Goal: Task Accomplishment & Management: Manage account settings

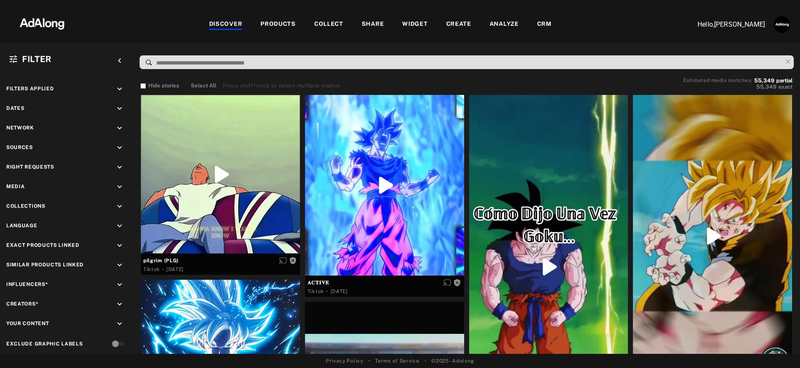
click at [417, 23] on div "WIDGET" at bounding box center [414, 25] width 25 height 10
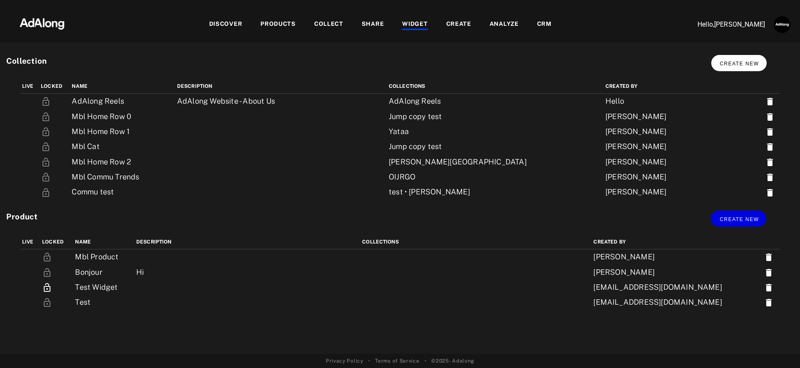
click at [744, 62] on span "Create new" at bounding box center [739, 64] width 39 height 6
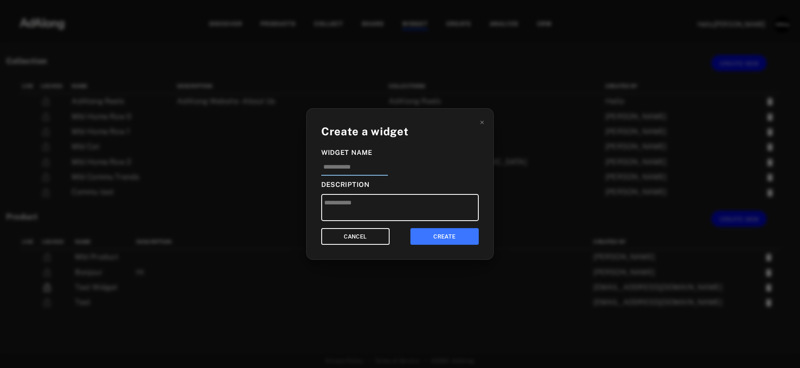
click at [351, 168] on input at bounding box center [354, 170] width 67 height 14
type input "*"
type input "**********"
click at [322, 168] on input "**********" at bounding box center [354, 170] width 67 height 14
click at [380, 168] on input "**********" at bounding box center [354, 170] width 67 height 14
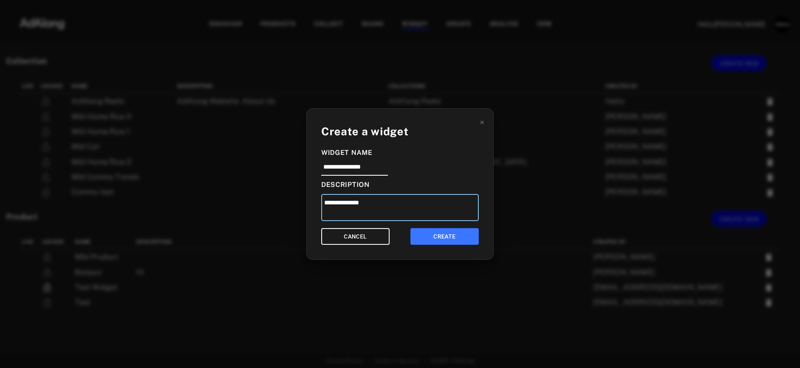
click at [326, 204] on textarea "**********" at bounding box center [400, 207] width 158 height 27
click at [389, 208] on textarea "**********" at bounding box center [400, 207] width 158 height 27
drag, startPoint x: 332, startPoint y: 205, endPoint x: 313, endPoint y: 204, distance: 18.8
click at [313, 205] on div "**********" at bounding box center [400, 184] width 188 height 152
click at [395, 197] on textarea "**********" at bounding box center [400, 207] width 158 height 27
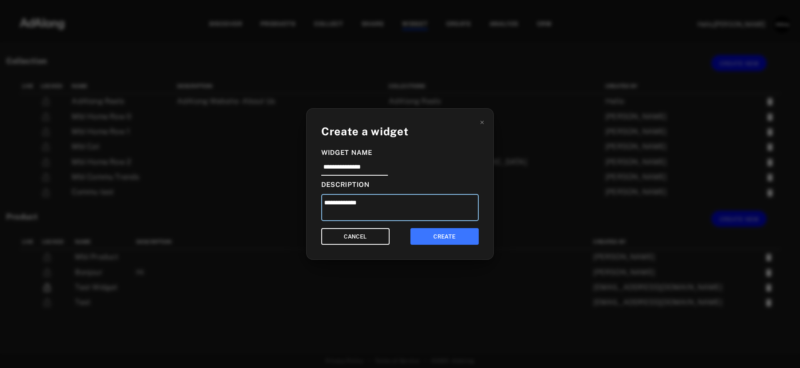
click at [390, 203] on textarea "**********" at bounding box center [400, 207] width 158 height 27
paste textarea "***"
type textarea "**********"
click at [354, 206] on textarea "**********" at bounding box center [400, 207] width 158 height 27
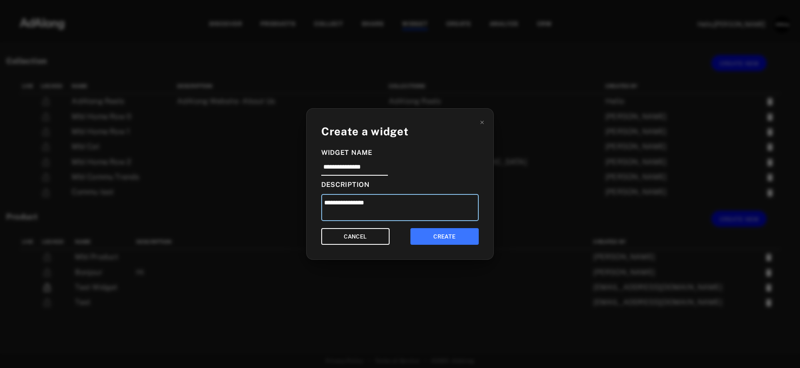
click at [354, 206] on textarea "**********" at bounding box center [400, 207] width 158 height 27
drag, startPoint x: 365, startPoint y: 204, endPoint x: 279, endPoint y: 203, distance: 85.9
click at [281, 203] on div "**********" at bounding box center [400, 184] width 800 height 368
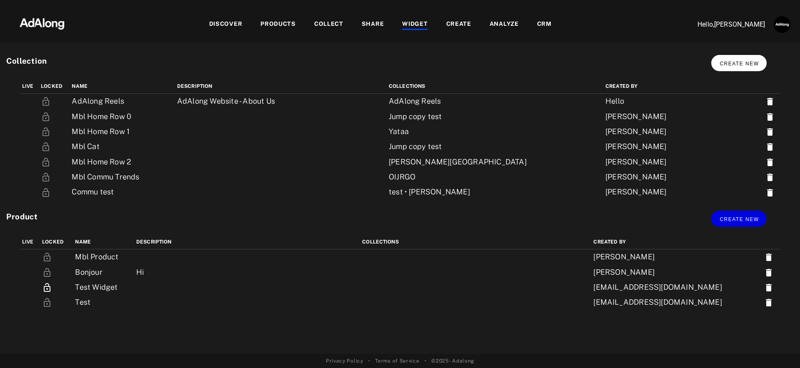
click at [733, 70] on button "Create new" at bounding box center [738, 63] width 55 height 16
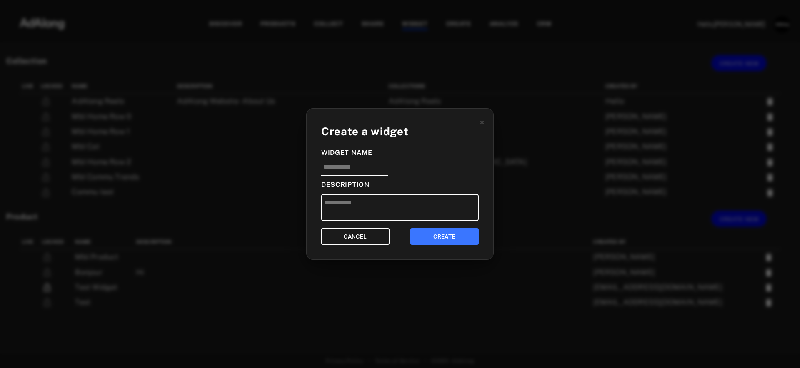
click at [350, 176] on div "Create a widget Widget Name Description CANCEL CREATE" at bounding box center [400, 184] width 188 height 152
click at [335, 164] on input at bounding box center [354, 170] width 67 height 14
type input "**********"
click at [389, 203] on textarea "**********" at bounding box center [400, 207] width 158 height 27
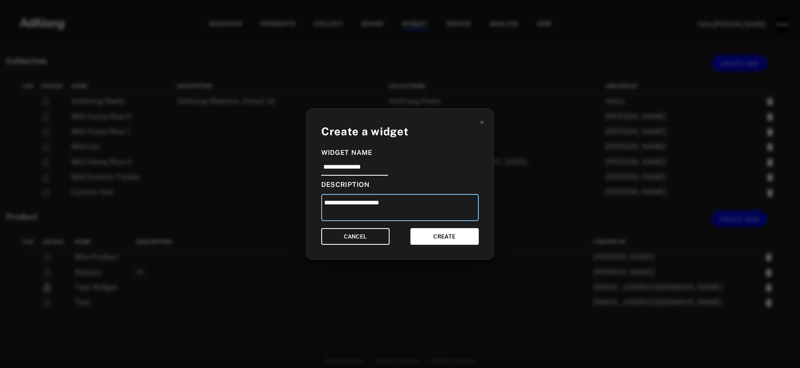
type textarea "**********"
click at [434, 236] on button "CREATE" at bounding box center [444, 236] width 68 height 17
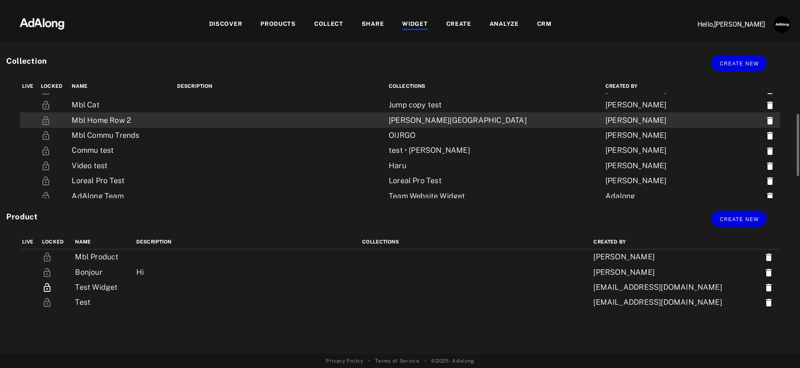
scroll to position [109, 0]
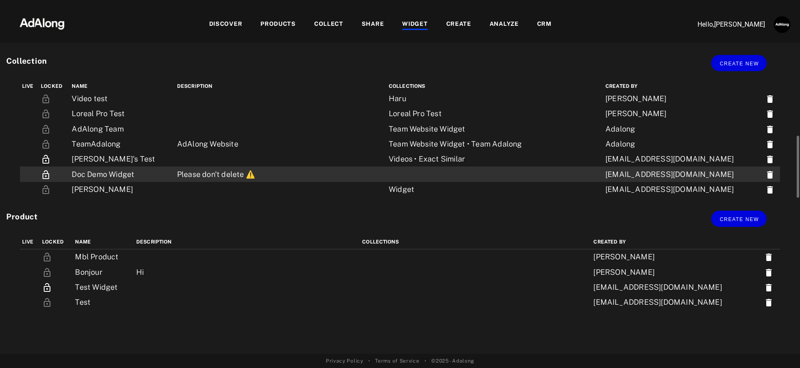
click at [389, 173] on td at bounding box center [495, 174] width 217 height 15
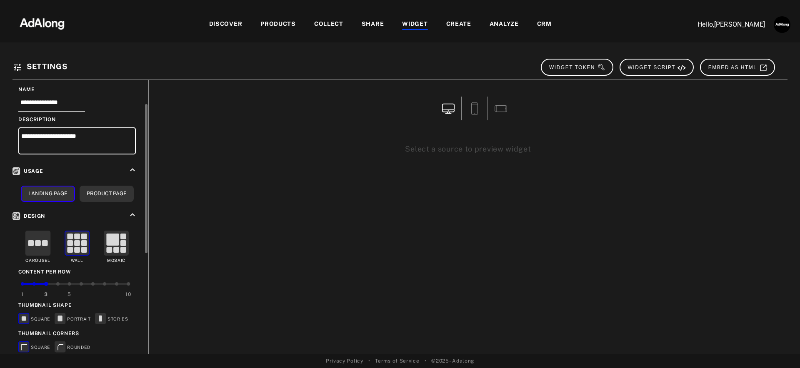
scroll to position [54, 0]
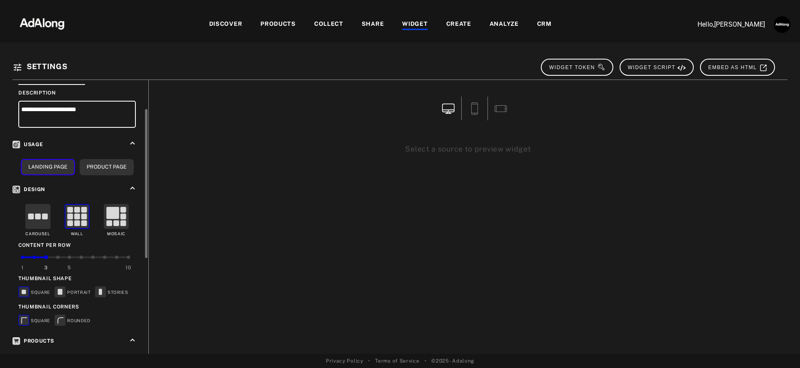
click at [43, 215] on rect at bounding box center [45, 217] width 6 height 6
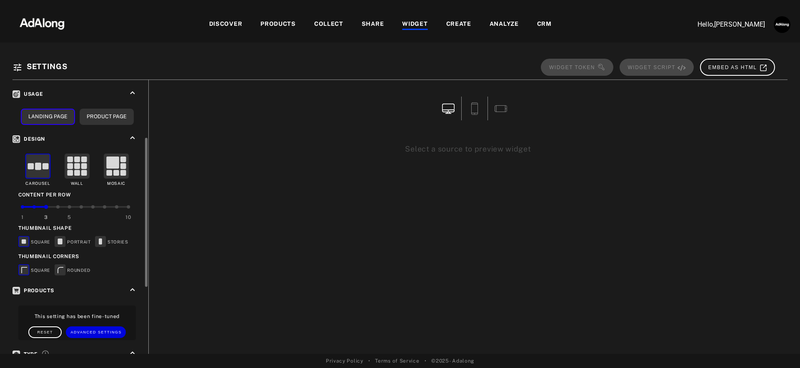
scroll to position [106, 0]
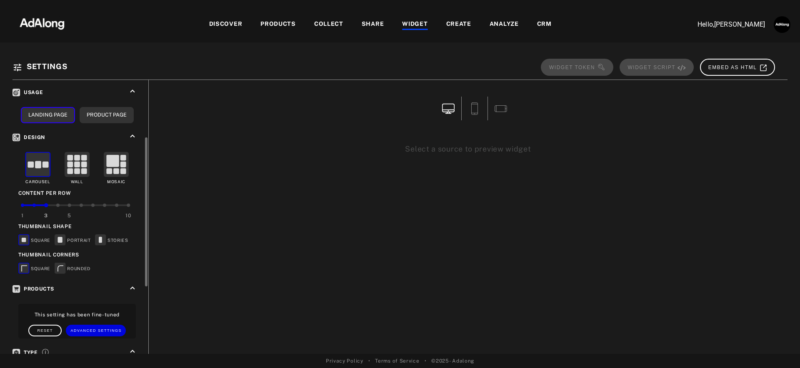
click at [62, 241] on rect at bounding box center [60, 240] width 10 height 10
click at [100, 237] on icon at bounding box center [100, 240] width 3 height 6
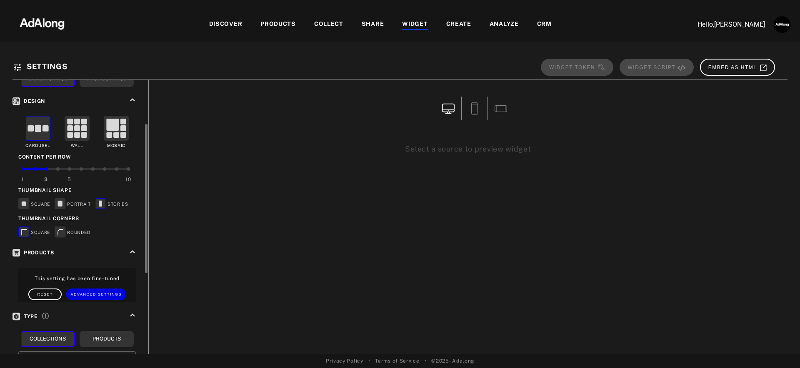
scroll to position [143, 0]
click at [58, 228] on g at bounding box center [60, 230] width 10 height 10
click at [51, 291] on span "Reset" at bounding box center [46, 293] width 16 height 4
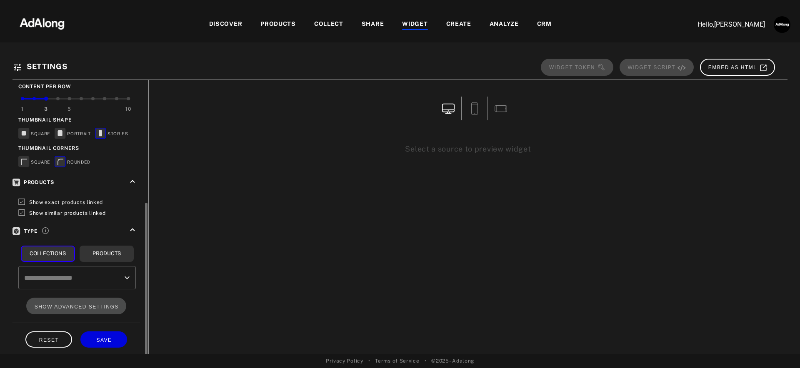
scroll to position [215, 0]
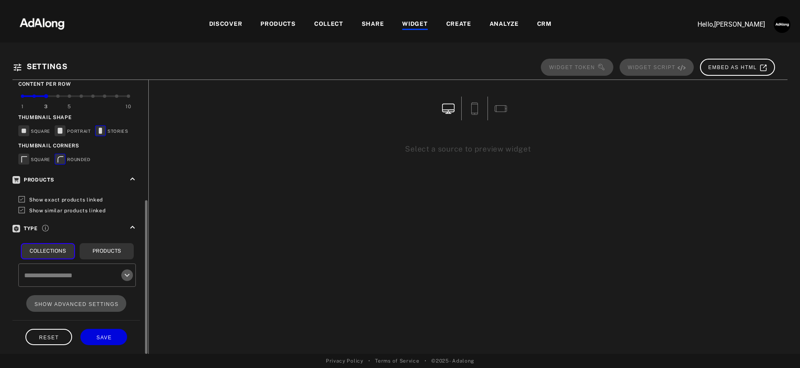
click at [122, 273] on icon "Open" at bounding box center [127, 275] width 10 height 10
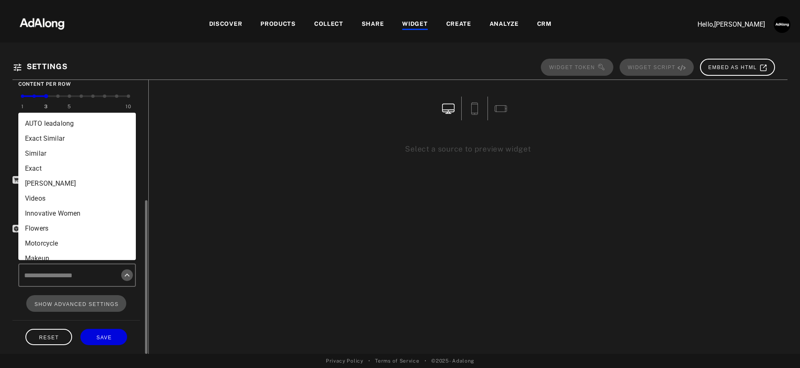
click at [123, 273] on icon "Close" at bounding box center [127, 275] width 10 height 10
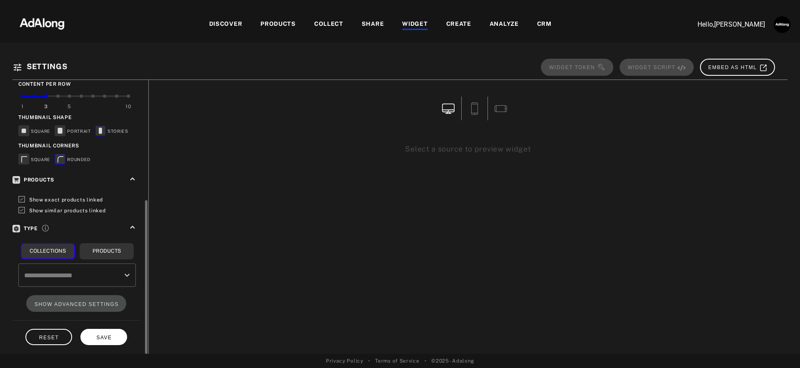
click at [112, 335] on span "SAVE" at bounding box center [103, 338] width 15 height 6
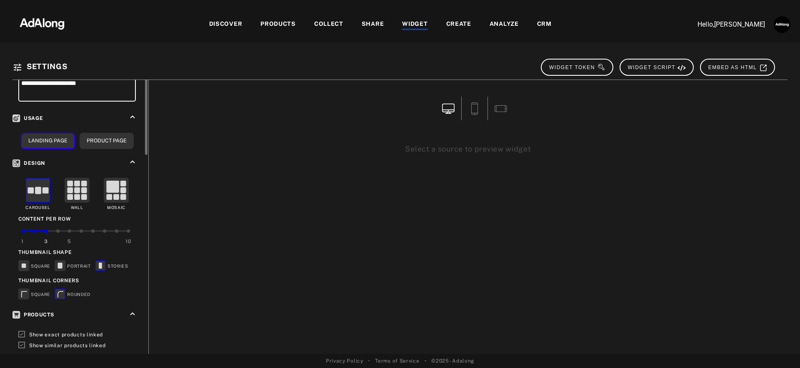
scroll to position [0, 0]
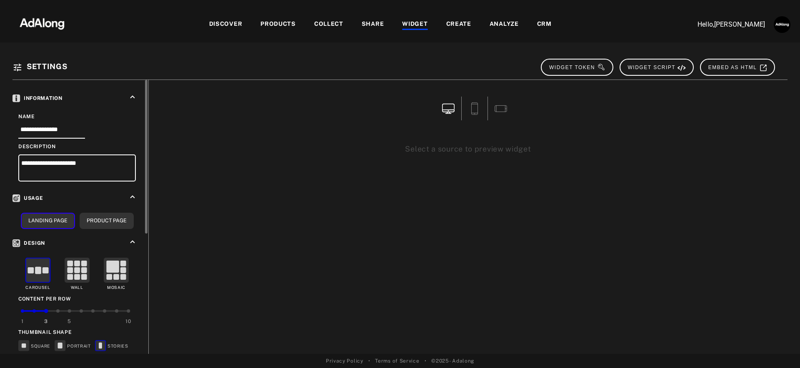
click at [333, 22] on div "COLLECT" at bounding box center [328, 25] width 29 height 10
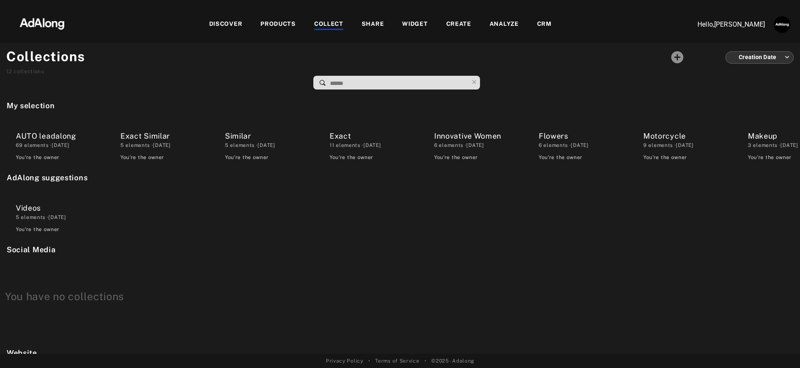
click at [238, 25] on div "DISCOVER" at bounding box center [225, 25] width 33 height 10
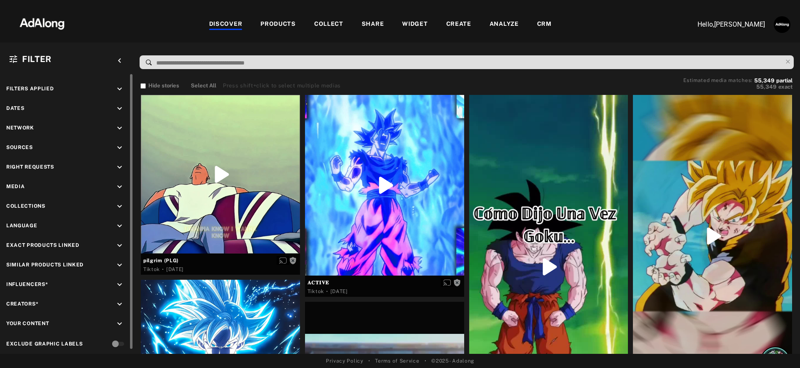
click at [123, 147] on icon "keyboard_arrow_down" at bounding box center [119, 147] width 9 height 9
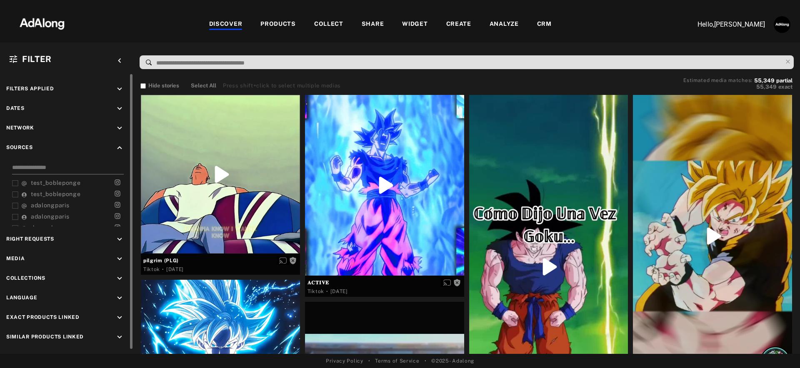
click at [42, 163] on input at bounding box center [68, 168] width 112 height 11
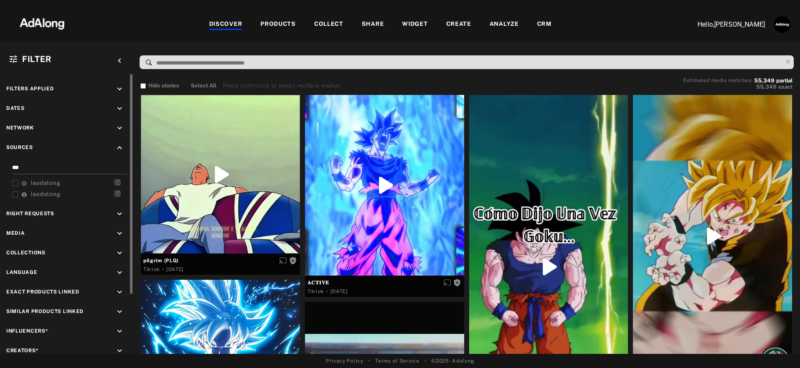
click at [15, 195] on icon at bounding box center [15, 195] width 6 height 6
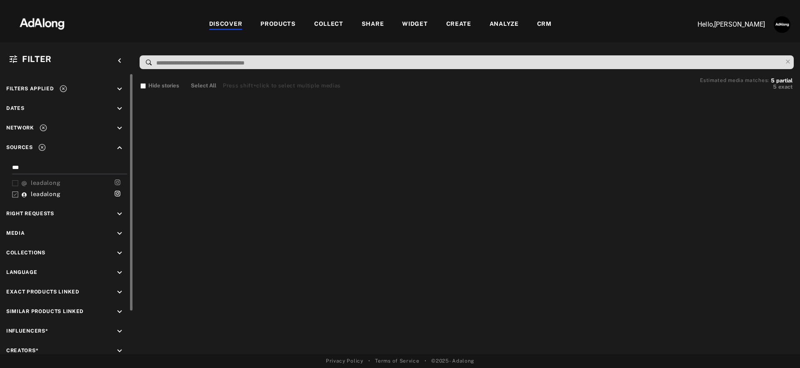
click at [15, 184] on icon at bounding box center [15, 183] width 6 height 6
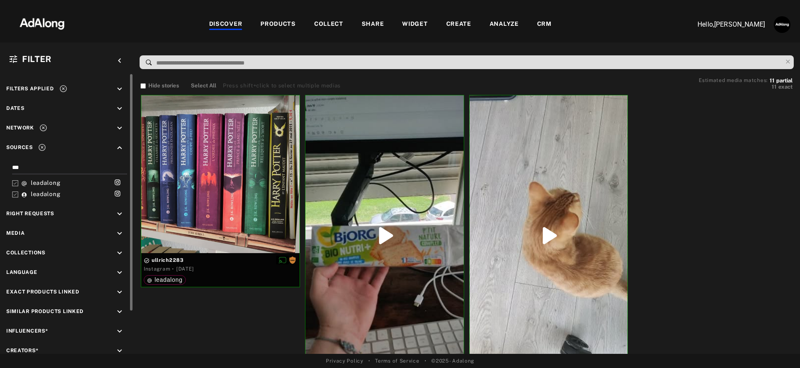
click at [14, 183] on polyline at bounding box center [15, 184] width 3 height 2
click at [15, 192] on icon at bounding box center [15, 195] width 6 height 6
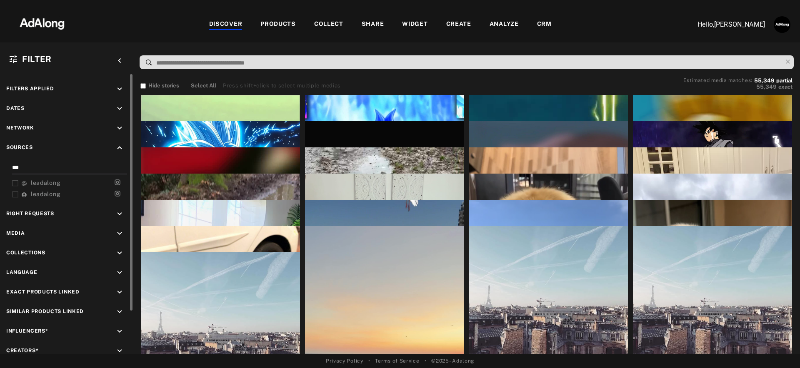
drag, startPoint x: 25, startPoint y: 166, endPoint x: 6, endPoint y: 164, distance: 19.2
click at [6, 165] on div "*** leadalong leadalong" at bounding box center [66, 182] width 121 height 38
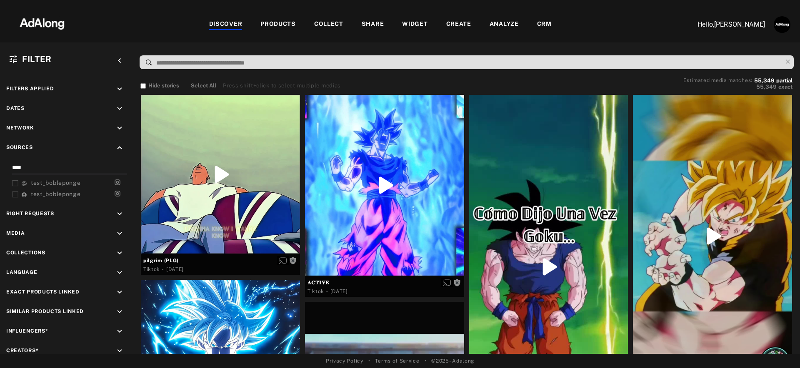
type input "****"
click at [13, 184] on icon at bounding box center [15, 183] width 6 height 6
click at [13, 192] on icon at bounding box center [15, 195] width 6 height 6
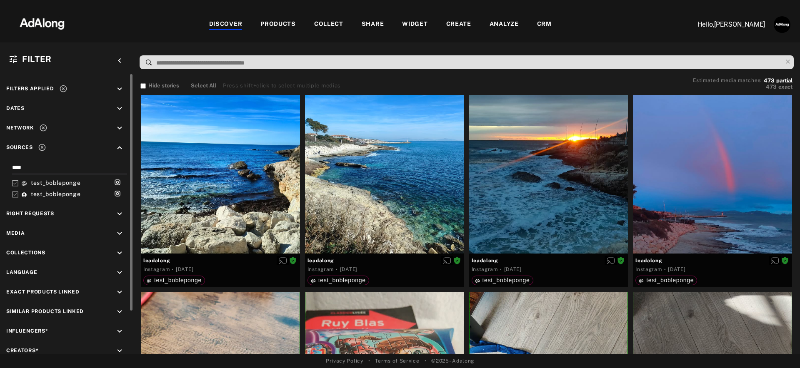
click at [120, 145] on icon "keyboard_arrow_up" at bounding box center [119, 147] width 9 height 9
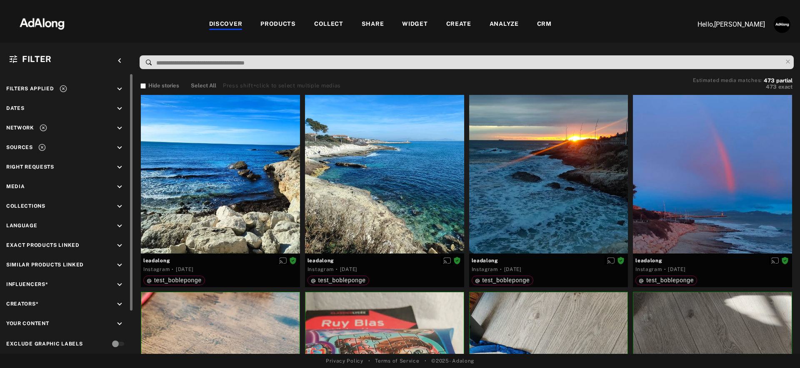
click at [41, 148] on icon at bounding box center [42, 147] width 8 height 8
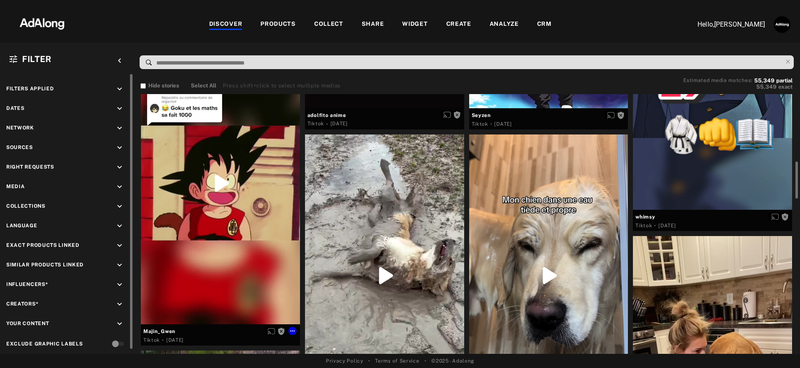
scroll to position [473, 0]
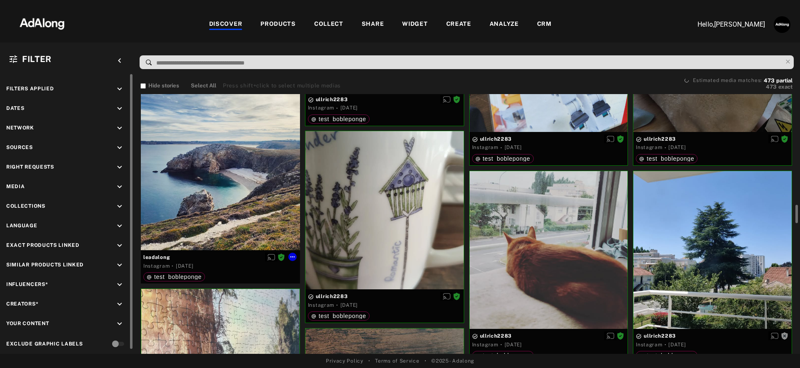
scroll to position [1540, 0]
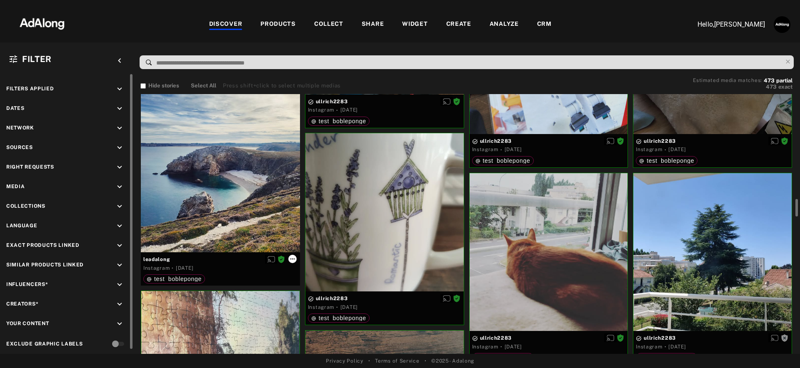
click at [293, 259] on icon at bounding box center [292, 259] width 5 height 1
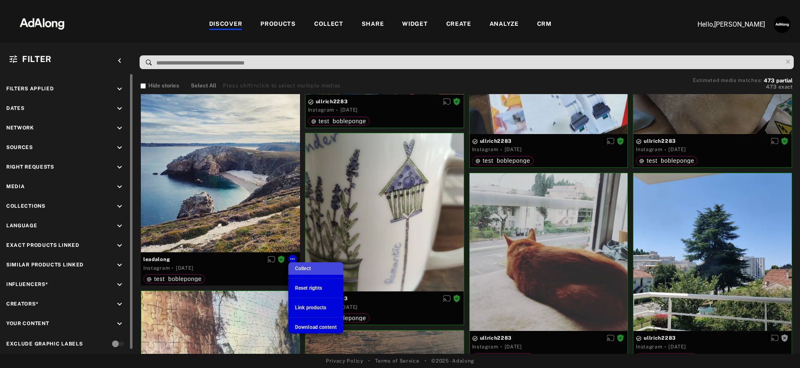
click at [302, 269] on span "Collect" at bounding box center [303, 269] width 16 height 6
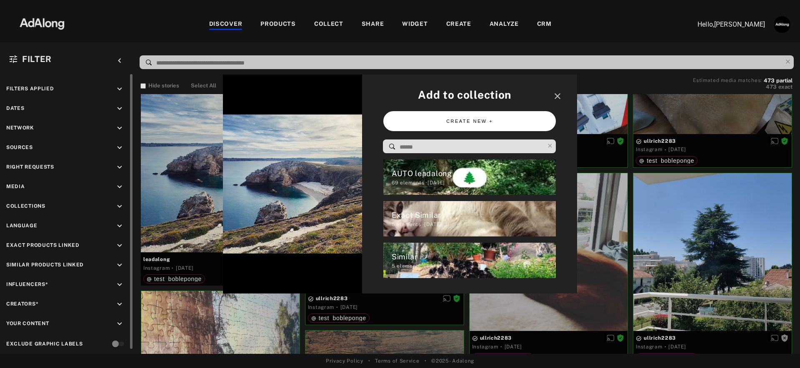
click at [469, 120] on button "CREATE NEW +" at bounding box center [469, 121] width 173 height 20
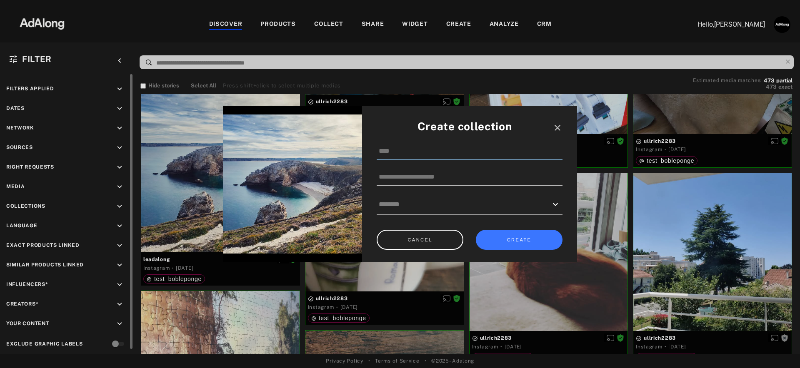
click at [407, 159] on input at bounding box center [470, 152] width 186 height 18
type input "**********"
click at [561, 127] on icon "close" at bounding box center [558, 128] width 10 height 10
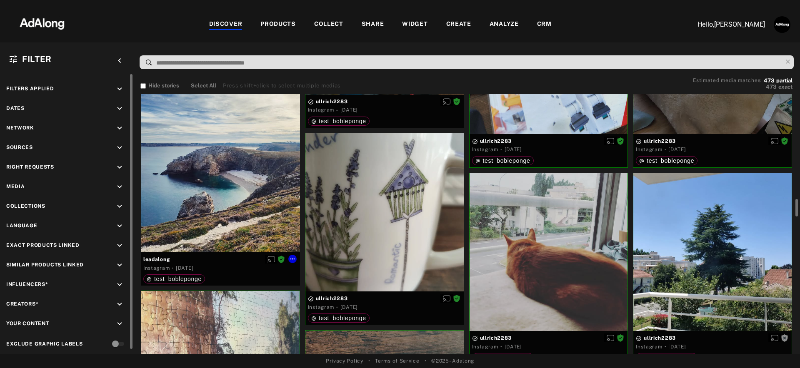
click at [161, 278] on span "test_bobleponge" at bounding box center [178, 279] width 48 height 7
click at [162, 278] on span "test_bobleponge" at bounding box center [178, 279] width 48 height 7
click at [149, 278] on icon at bounding box center [149, 279] width 5 height 5
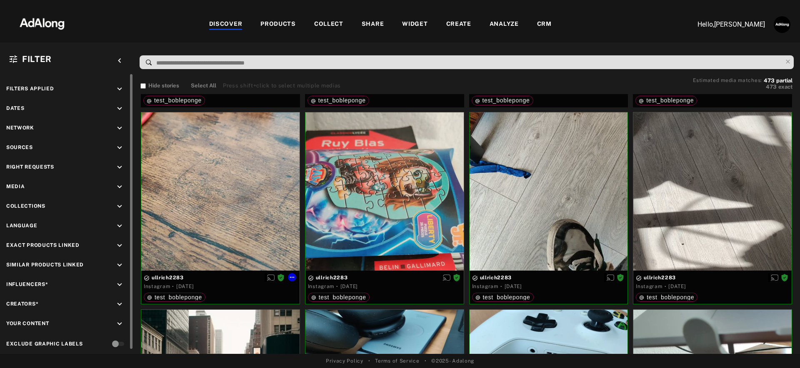
scroll to position [0, 0]
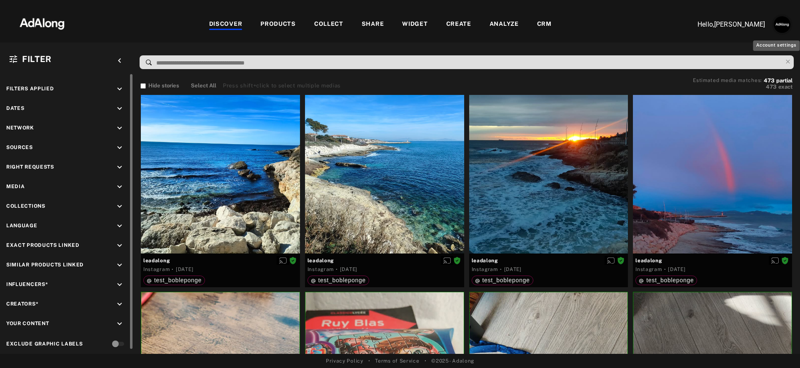
click at [782, 24] on img "Account settings" at bounding box center [782, 24] width 17 height 17
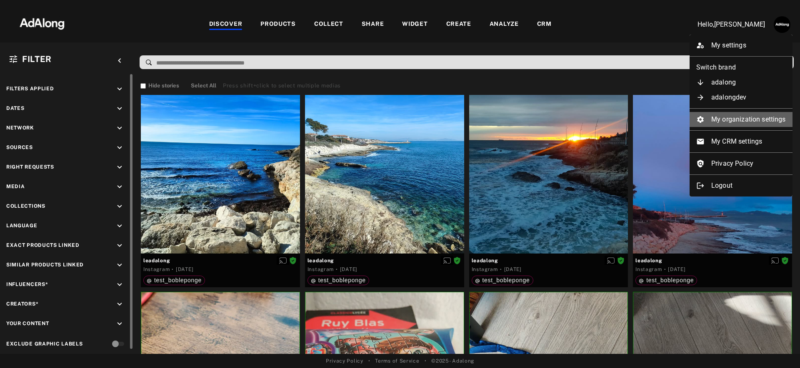
click at [718, 120] on li "My organization settings" at bounding box center [741, 119] width 103 height 15
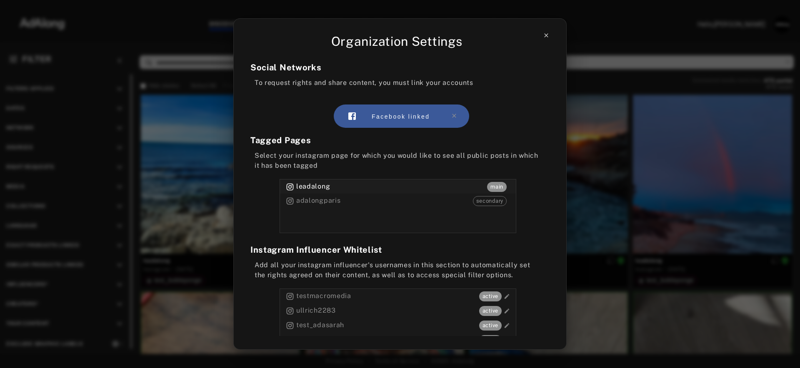
click at [544, 35] on icon at bounding box center [546, 35] width 7 height 7
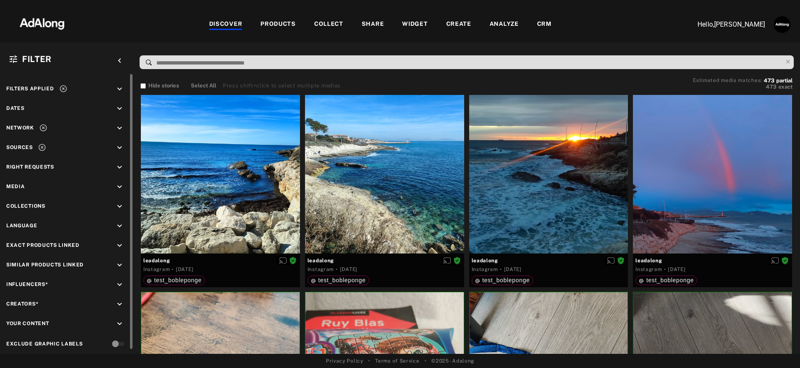
click at [64, 88] on icon at bounding box center [63, 89] width 8 height 8
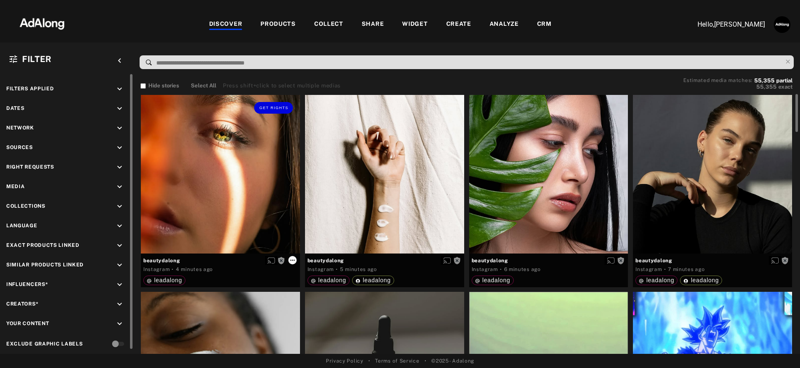
click at [295, 261] on icon at bounding box center [292, 260] width 7 height 7
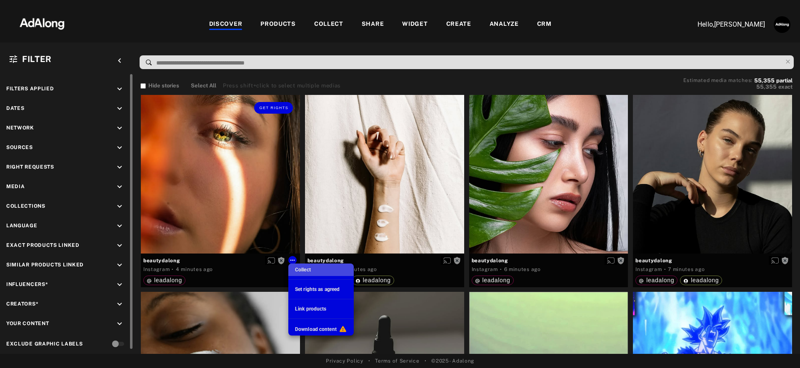
click at [303, 272] on span "Collect" at bounding box center [303, 270] width 16 height 6
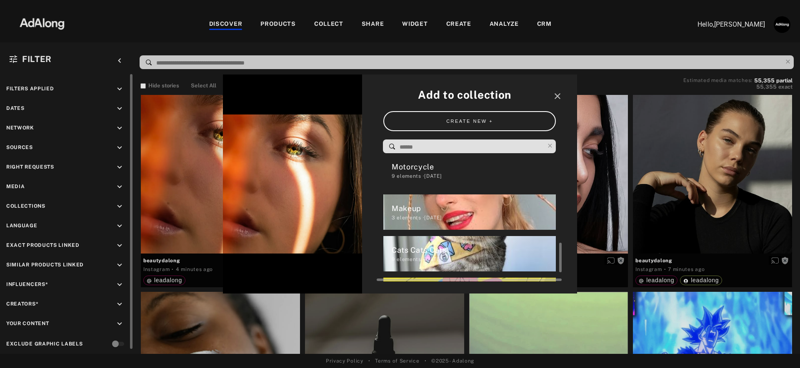
scroll to position [343, 0]
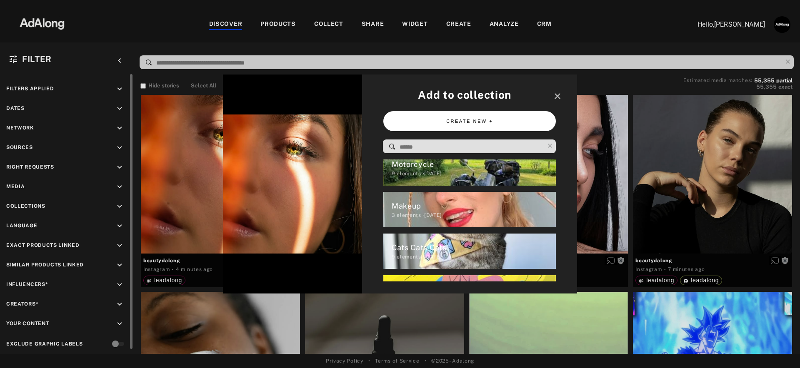
click at [452, 122] on button "CREATE NEW +" at bounding box center [469, 121] width 173 height 20
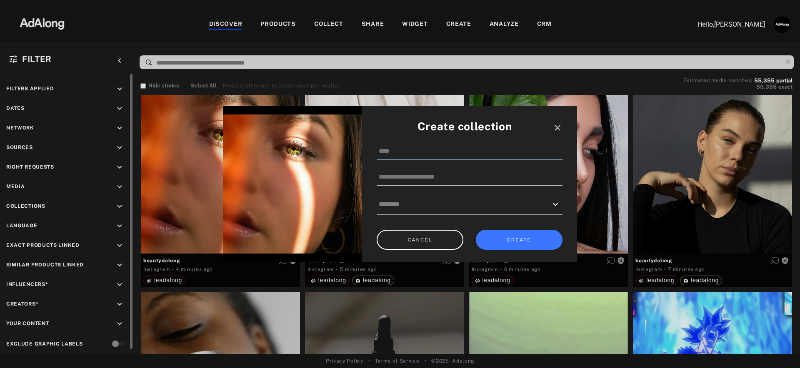
click at [404, 156] on input at bounding box center [470, 152] width 186 height 18
type input "**********"
click at [402, 180] on input at bounding box center [470, 178] width 186 height 18
click at [508, 211] on div at bounding box center [470, 204] width 182 height 13
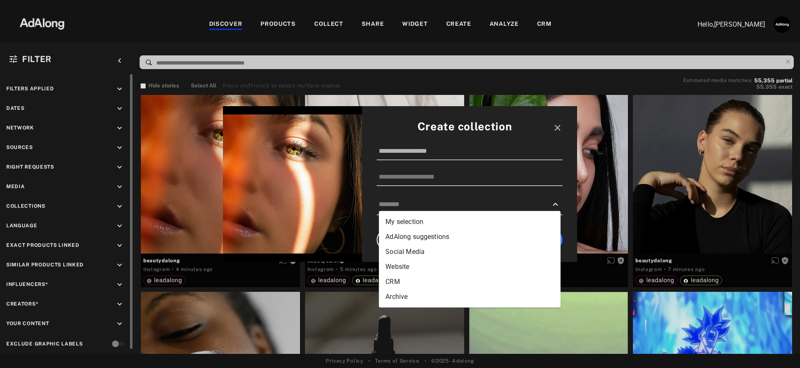
click at [423, 299] on li "Archive" at bounding box center [470, 297] width 182 height 15
type input "*******"
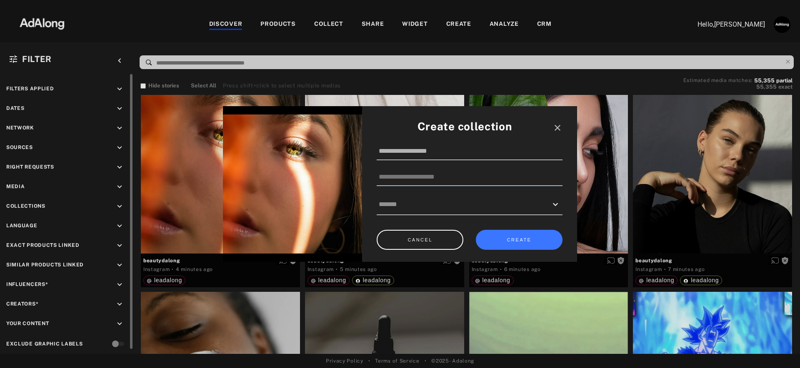
click at [441, 181] on input at bounding box center [470, 178] width 186 height 18
type input "**********"
click at [523, 242] on button "CREATE" at bounding box center [519, 240] width 87 height 20
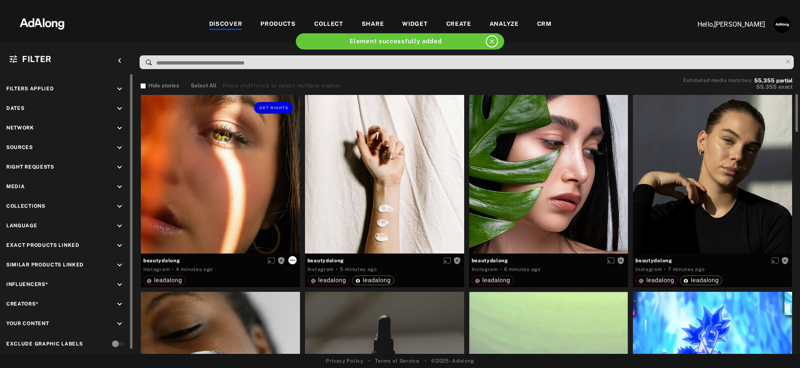
click at [295, 261] on icon at bounding box center [292, 260] width 7 height 7
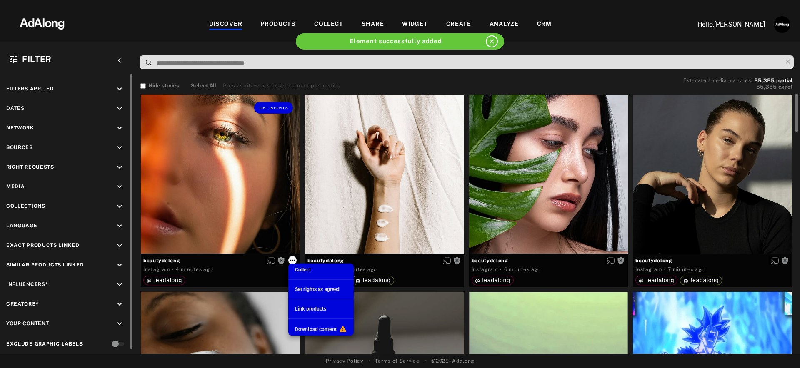
click at [295, 261] on div at bounding box center [400, 184] width 800 height 368
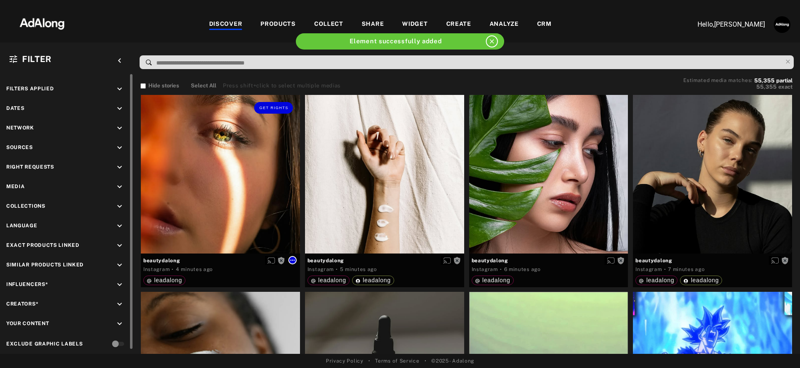
click at [294, 260] on icon at bounding box center [292, 260] width 7 height 7
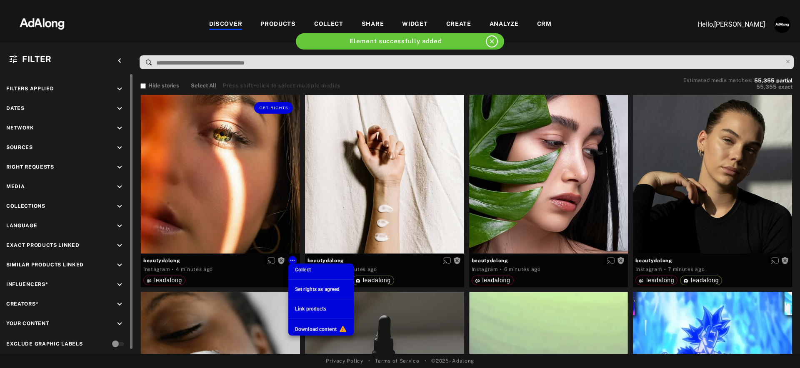
click at [460, 254] on div at bounding box center [400, 184] width 800 height 368
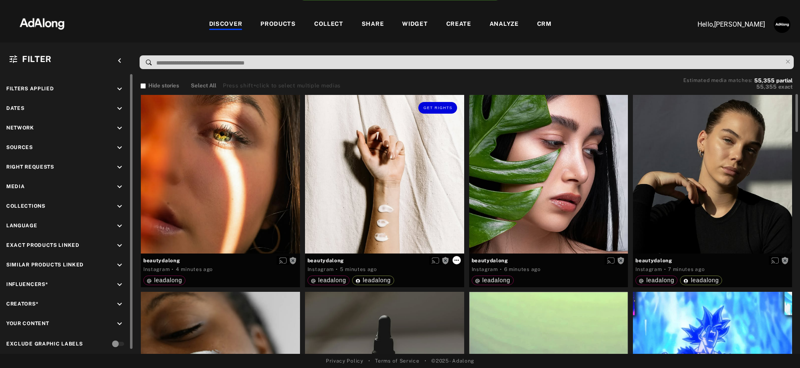
click at [457, 262] on icon at bounding box center [456, 260] width 7 height 7
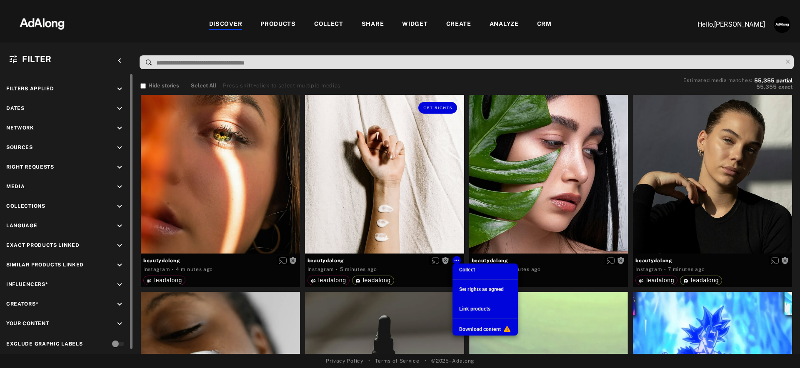
click at [468, 273] on span "Collect" at bounding box center [467, 270] width 16 height 6
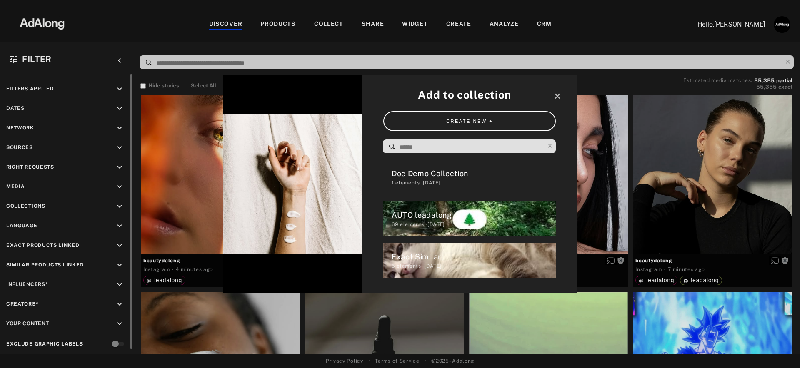
click at [448, 174] on div "Doc Demo Collection" at bounding box center [474, 173] width 165 height 11
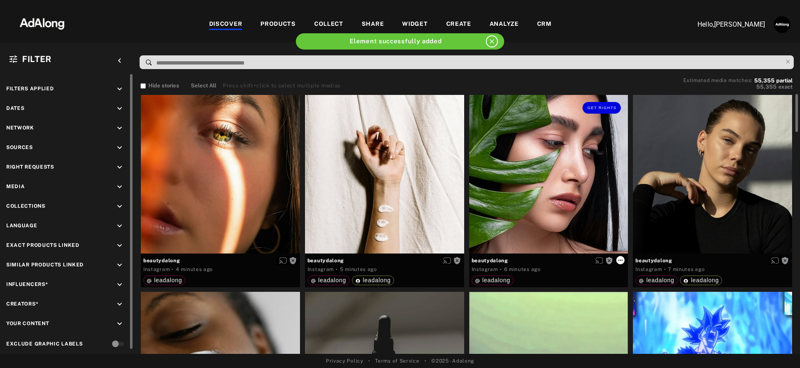
click at [624, 259] on button at bounding box center [620, 260] width 8 height 8
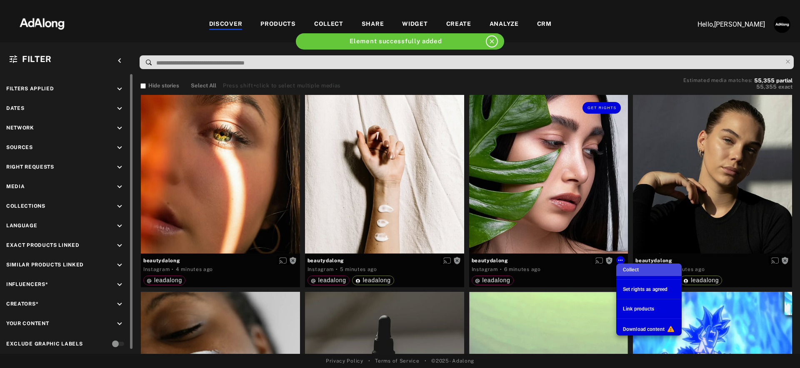
click at [626, 273] on span "Collect" at bounding box center [631, 270] width 16 height 6
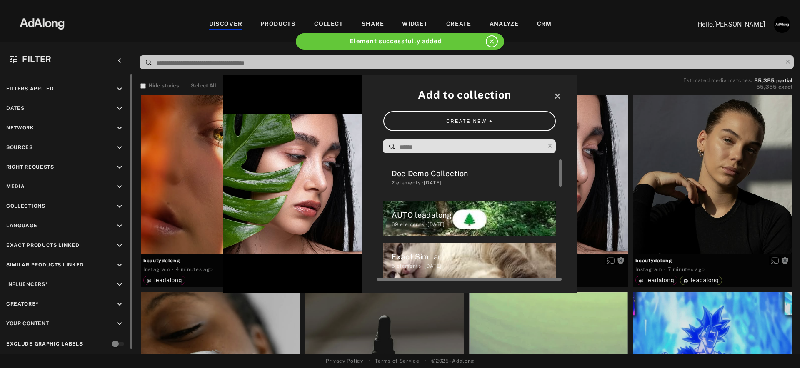
click at [489, 177] on div "Doc Demo Collection" at bounding box center [474, 173] width 165 height 11
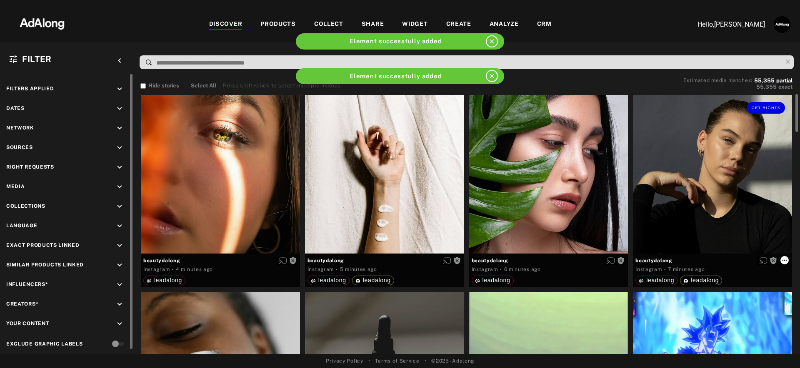
click at [783, 260] on icon at bounding box center [784, 260] width 7 height 7
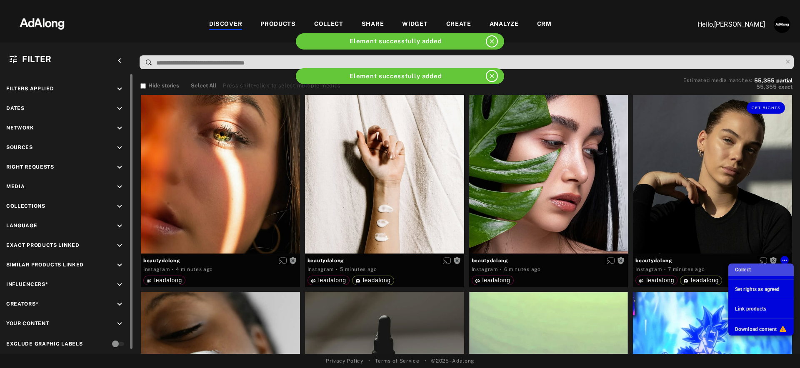
click at [750, 272] on span "Collect" at bounding box center [743, 270] width 16 height 6
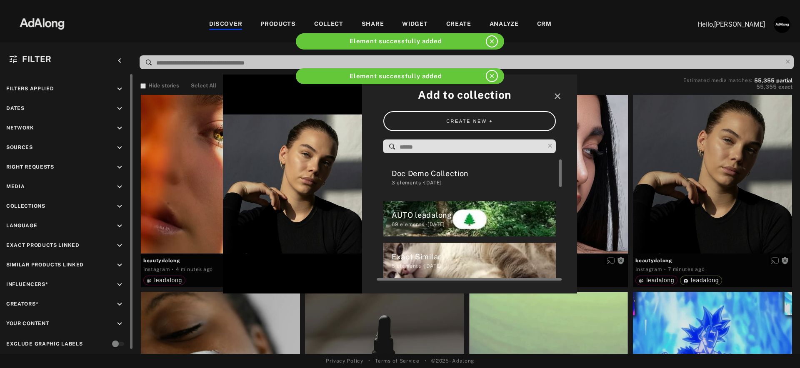
click at [510, 180] on div "3 elements · 2025.09.02" at bounding box center [474, 183] width 165 height 8
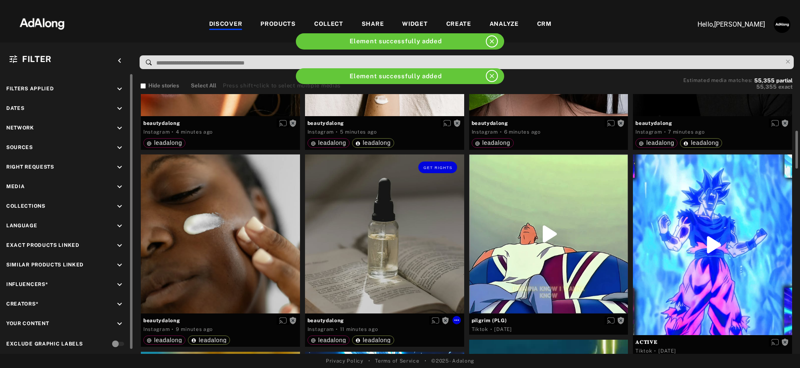
scroll to position [179, 0]
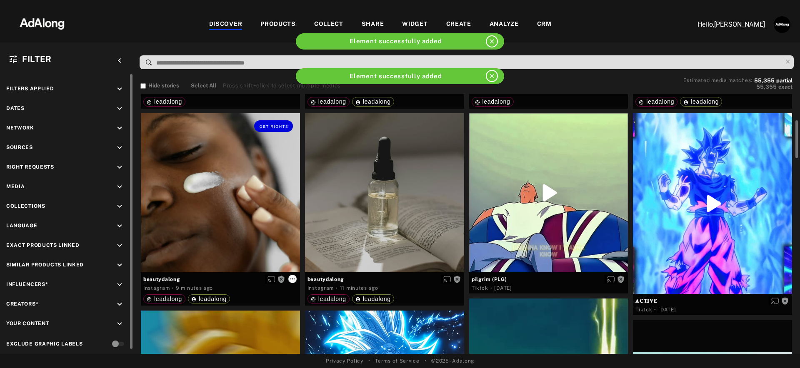
click at [294, 279] on icon at bounding box center [292, 279] width 5 height 1
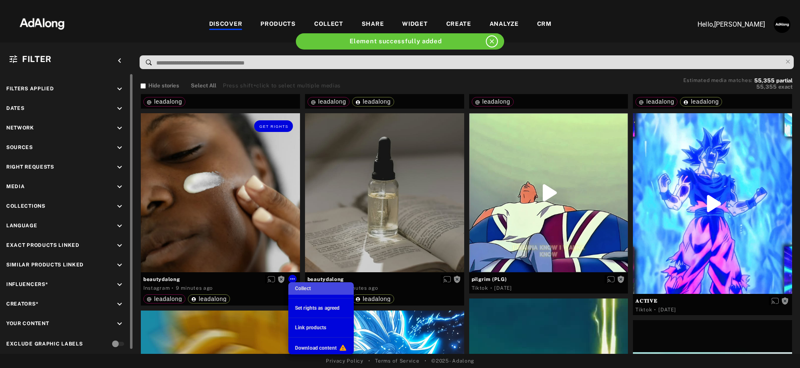
click at [307, 290] on span "Collect" at bounding box center [303, 289] width 16 height 6
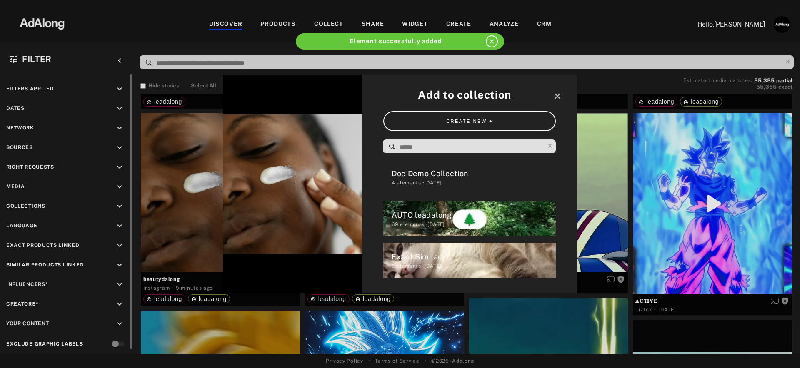
click at [427, 178] on div "Doc Demo Collection" at bounding box center [474, 173] width 165 height 11
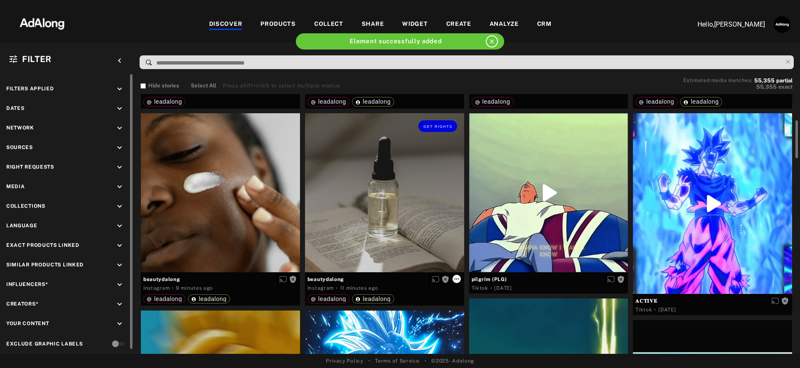
click at [458, 279] on icon at bounding box center [456, 279] width 5 height 1
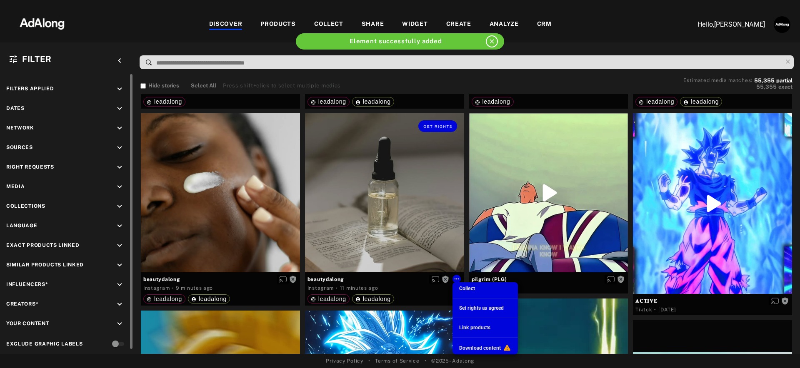
click at [477, 290] on li "Collect" at bounding box center [485, 289] width 65 height 13
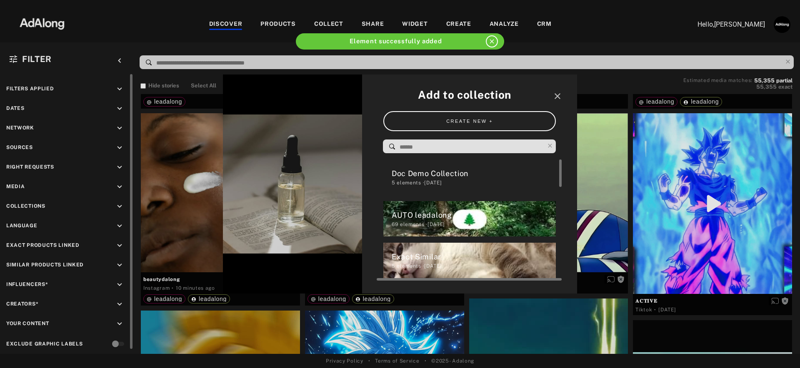
click at [472, 178] on div "Doc Demo Collection" at bounding box center [474, 173] width 165 height 11
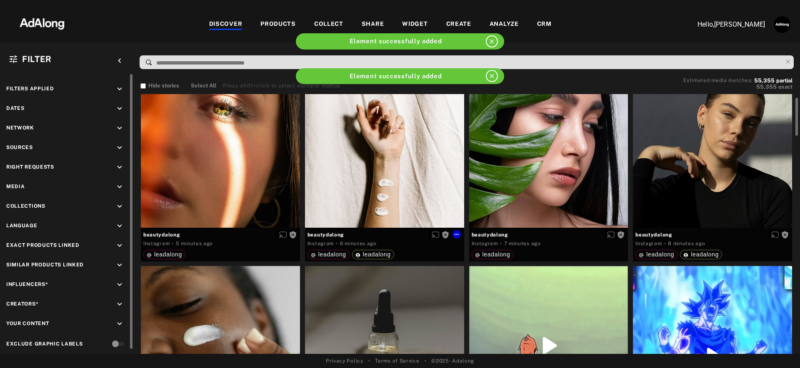
scroll to position [0, 0]
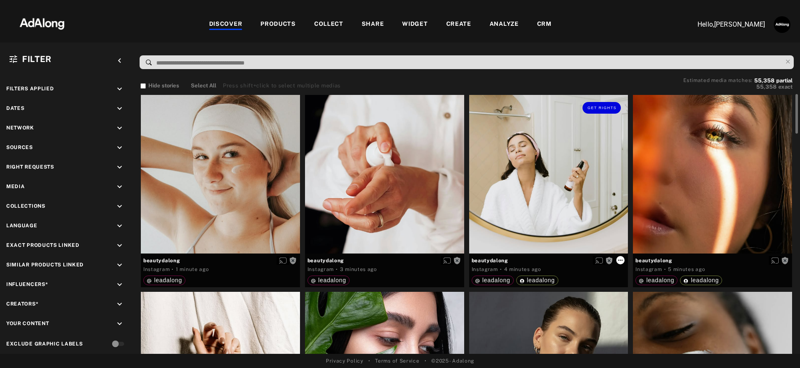
click at [622, 260] on icon at bounding box center [620, 260] width 5 height 1
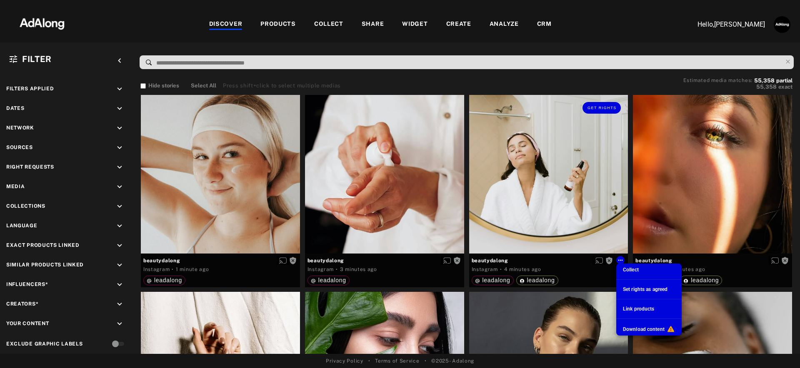
click at [634, 267] on span "Collect" at bounding box center [631, 270] width 16 height 6
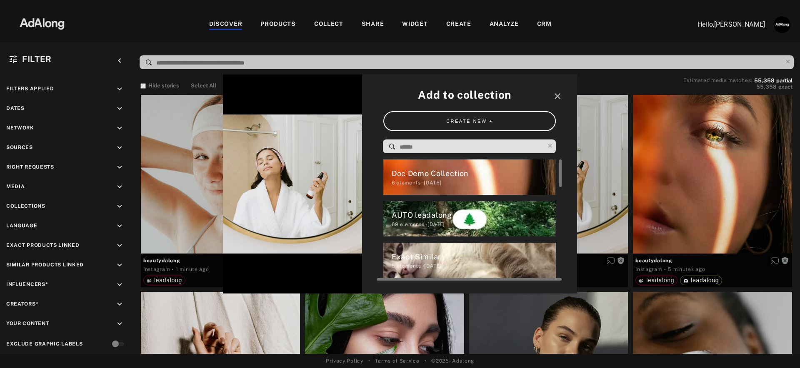
click at [481, 176] on div "Doc Demo Collection" at bounding box center [474, 173] width 165 height 11
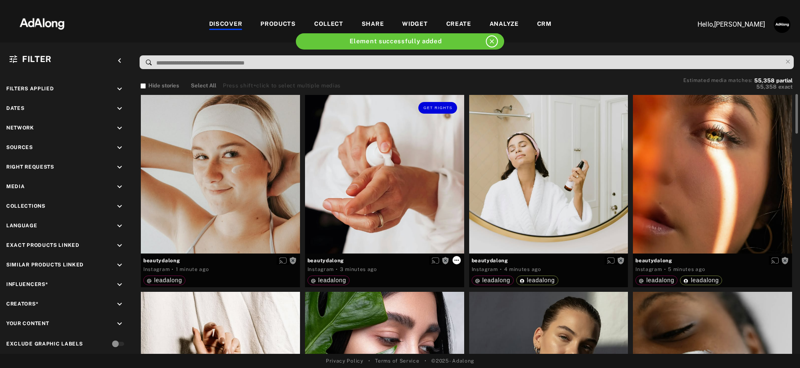
click at [456, 262] on icon at bounding box center [456, 260] width 7 height 7
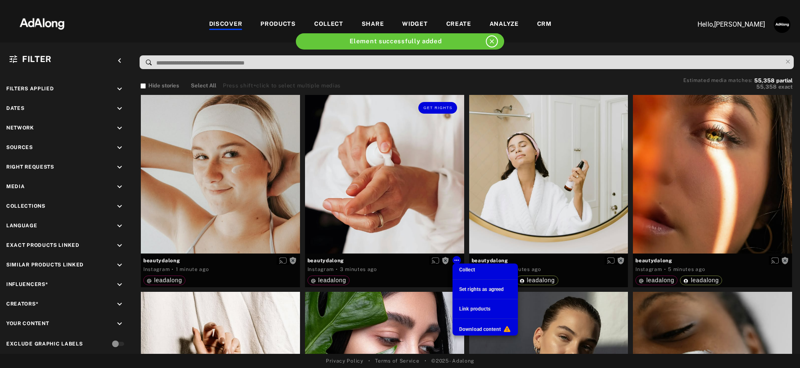
click at [466, 270] on span "Collect" at bounding box center [467, 270] width 16 height 6
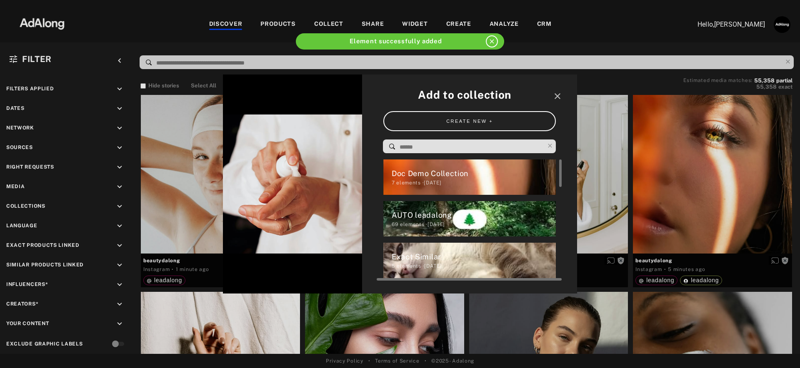
click at [448, 189] on div "Doc Demo Collection 7 elements · 2025.09.02" at bounding box center [469, 177] width 173 height 35
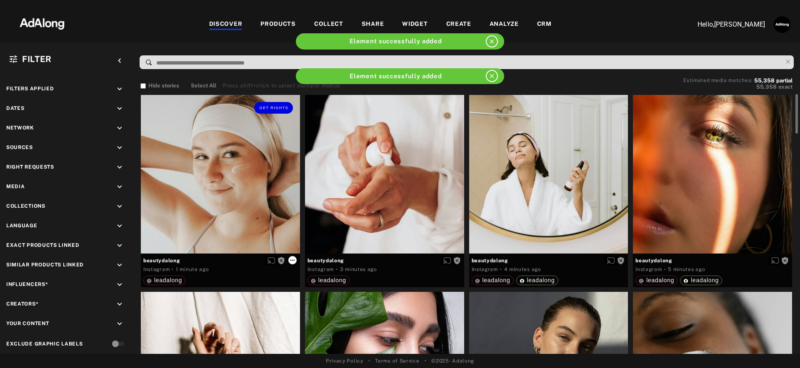
click at [292, 260] on icon at bounding box center [292, 260] width 7 height 7
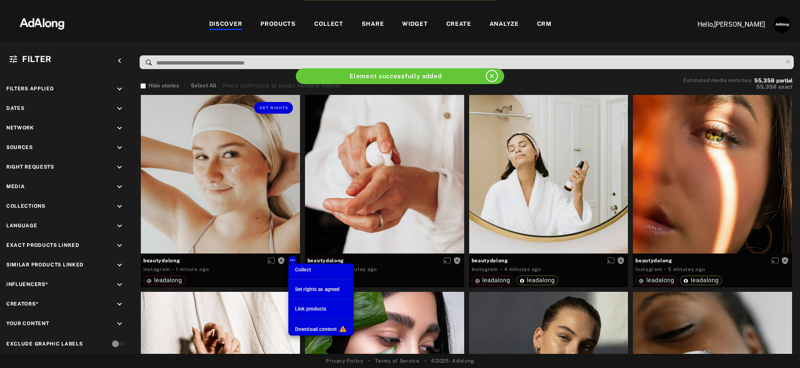
click at [312, 271] on li "Collect" at bounding box center [320, 270] width 65 height 13
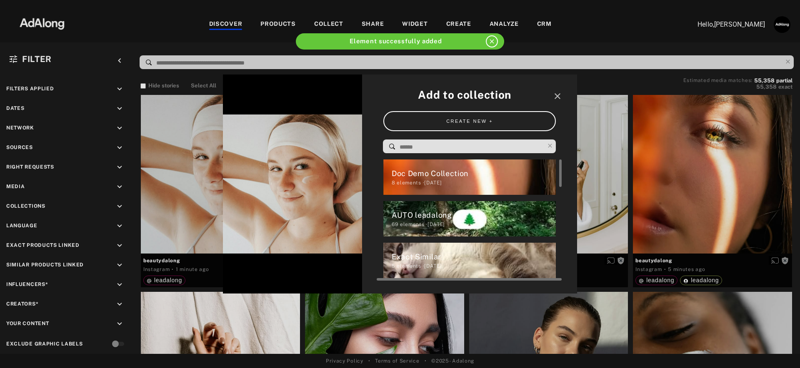
click at [423, 178] on div "Doc Demo Collection" at bounding box center [474, 173] width 165 height 11
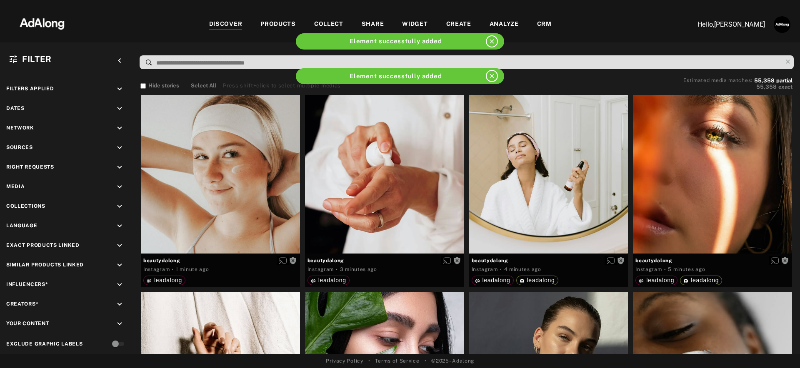
click at [415, 20] on div "WIDGET" at bounding box center [414, 25] width 25 height 10
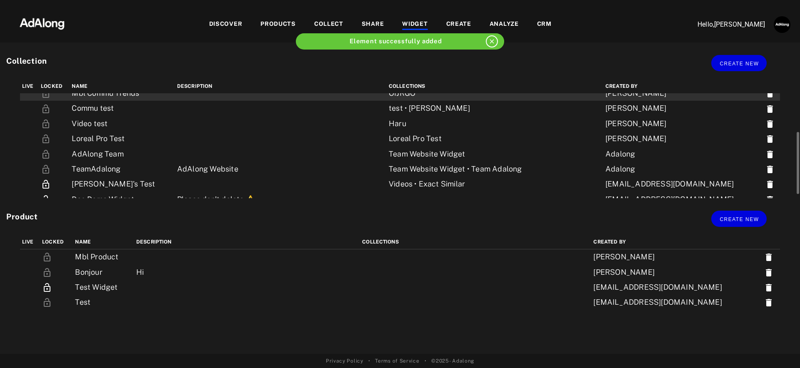
scroll to position [109, 0]
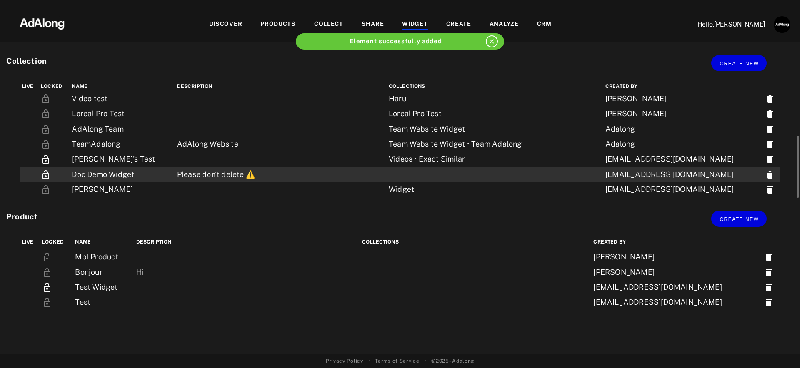
click at [188, 176] on td "Please don't delete ⚠️" at bounding box center [281, 174] width 212 height 15
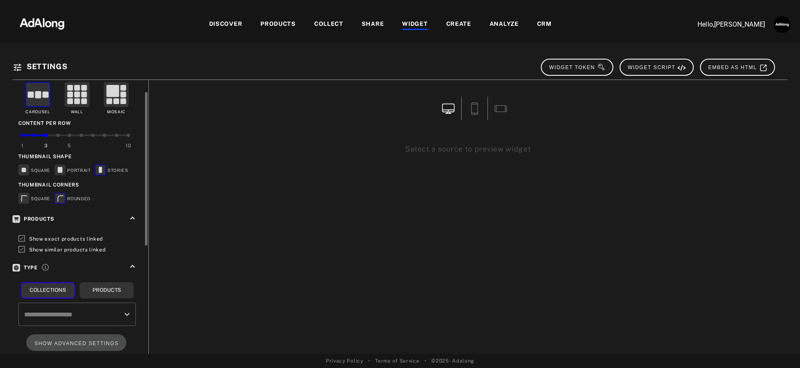
scroll to position [185, 0]
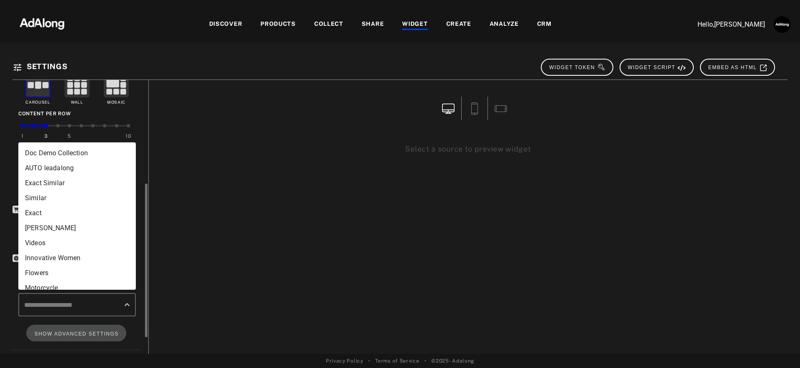
click at [118, 302] on input "text" at bounding box center [71, 305] width 98 height 16
click at [83, 157] on li "Doc Demo Collection" at bounding box center [77, 153] width 118 height 15
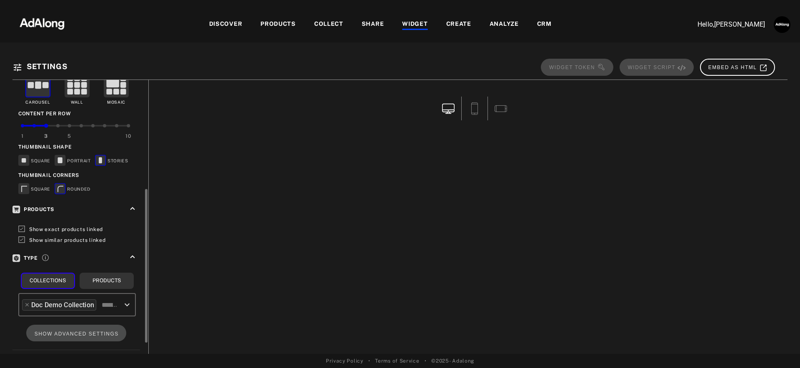
scroll to position [215, 0]
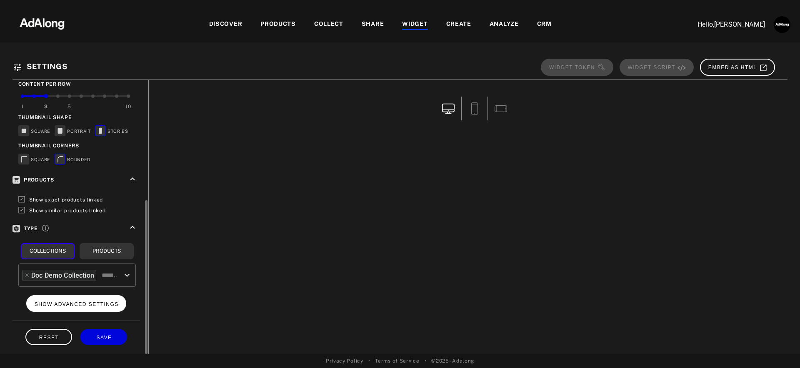
click at [98, 304] on button "SHOW ADVANCED SETTINGS" at bounding box center [76, 303] width 100 height 16
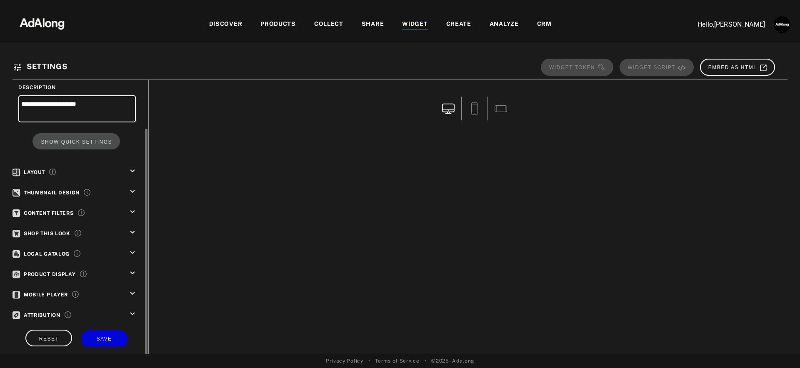
click at [131, 211] on icon "keyboard_arrow_down" at bounding box center [132, 212] width 9 height 9
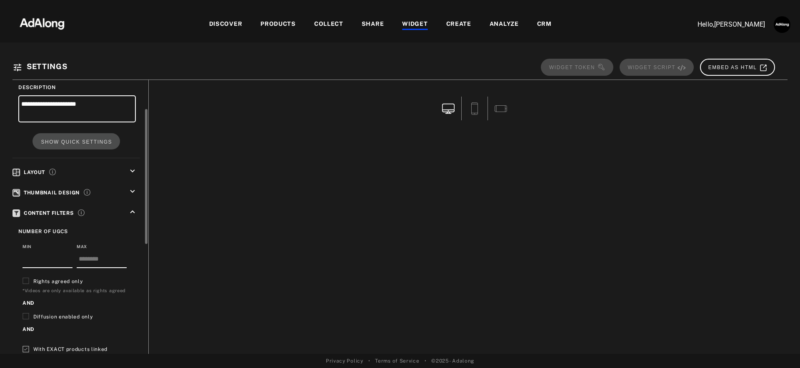
click at [131, 211] on icon "keyboard_arrow_up" at bounding box center [132, 212] width 9 height 9
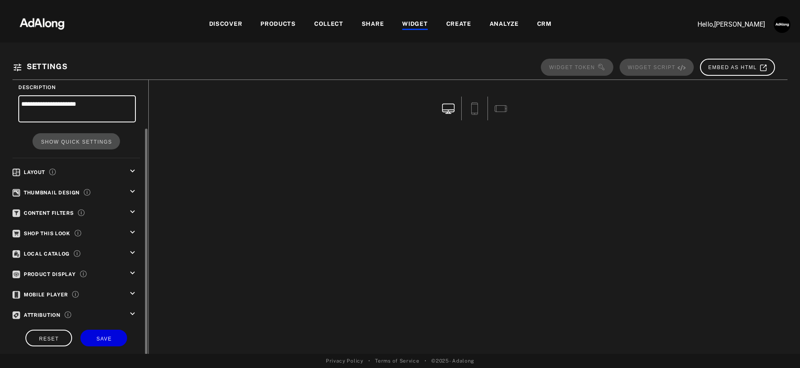
click at [131, 211] on icon "keyboard_arrow_down" at bounding box center [132, 212] width 9 height 9
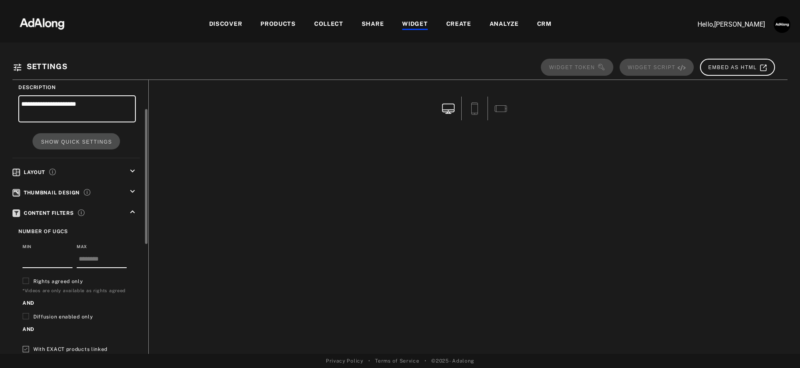
click at [131, 211] on icon "keyboard_arrow_up" at bounding box center [132, 212] width 9 height 9
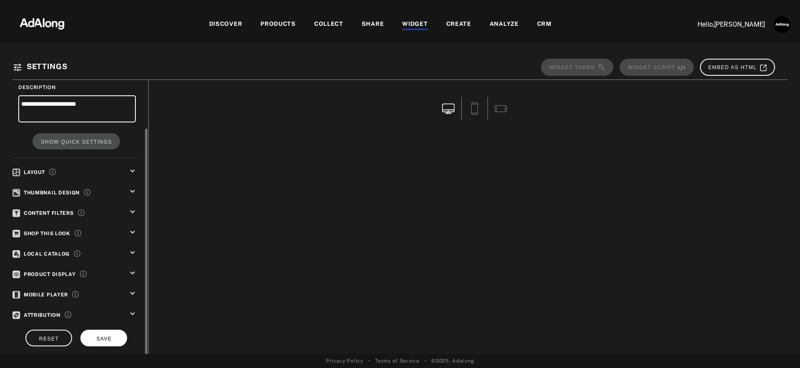
click at [113, 333] on button "SAVE" at bounding box center [103, 338] width 47 height 16
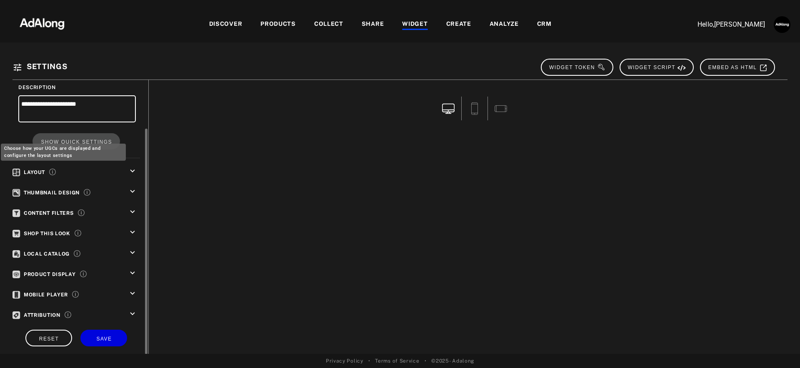
click at [53, 169] on icon "Choose how your UGCs are displayed and configure the layout settings" at bounding box center [52, 172] width 7 height 7
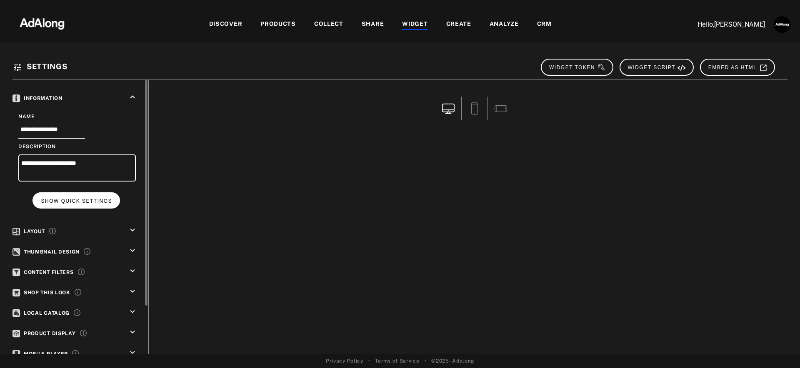
click at [98, 202] on span "SHOW QUICK SETTINGS" at bounding box center [76, 201] width 71 height 6
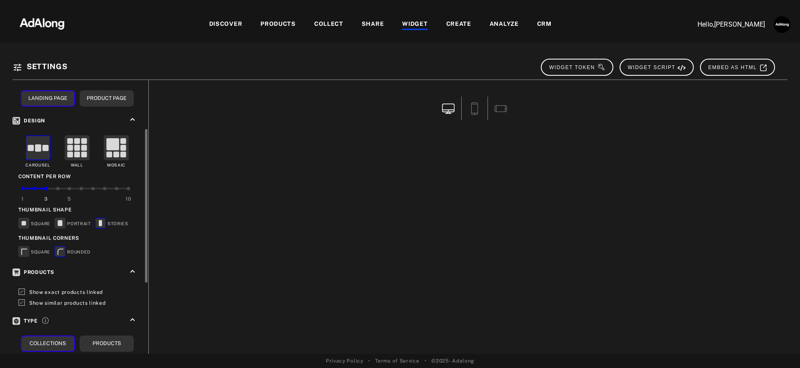
scroll to position [132, 0]
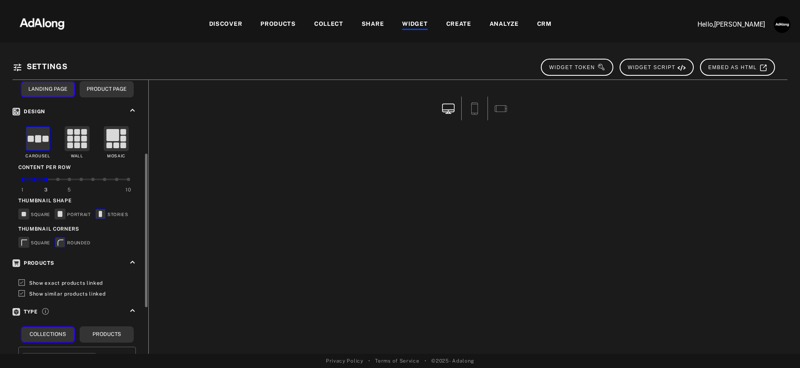
click at [45, 284] on label "Show exact products linked" at bounding box center [66, 282] width 74 height 9
click at [43, 293] on span "Show similar products linked" at bounding box center [67, 294] width 77 height 6
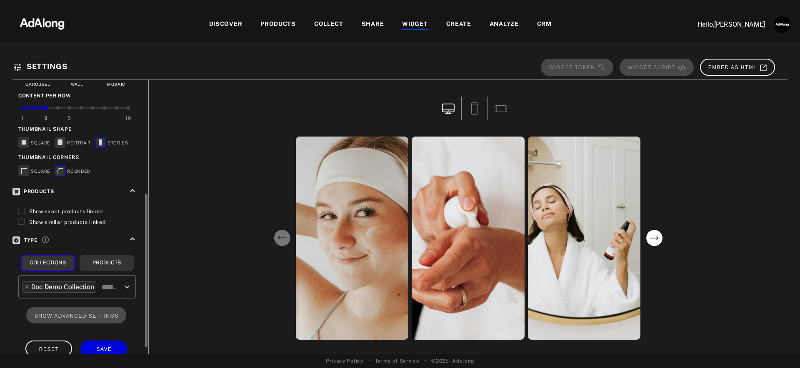
scroll to position [215, 0]
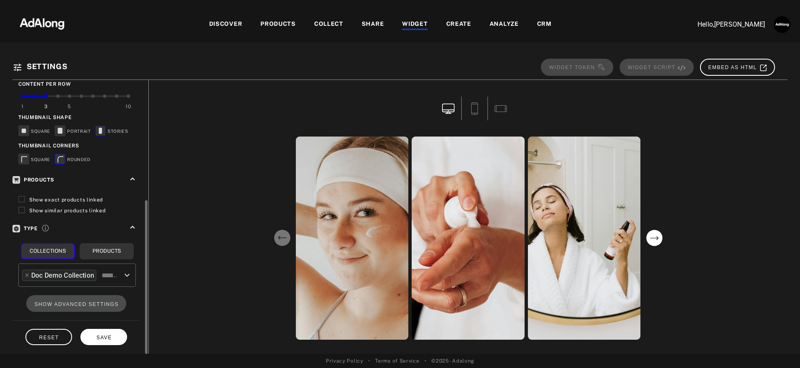
click at [107, 335] on span "SAVE" at bounding box center [103, 338] width 15 height 6
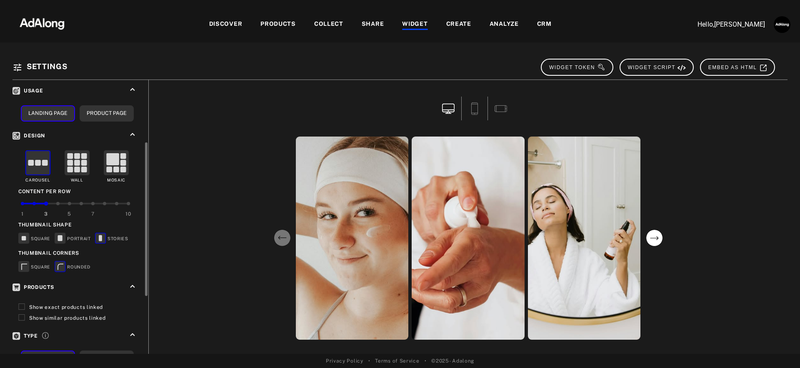
scroll to position [109, 0]
click at [107, 112] on button "Product Page" at bounding box center [107, 112] width 54 height 16
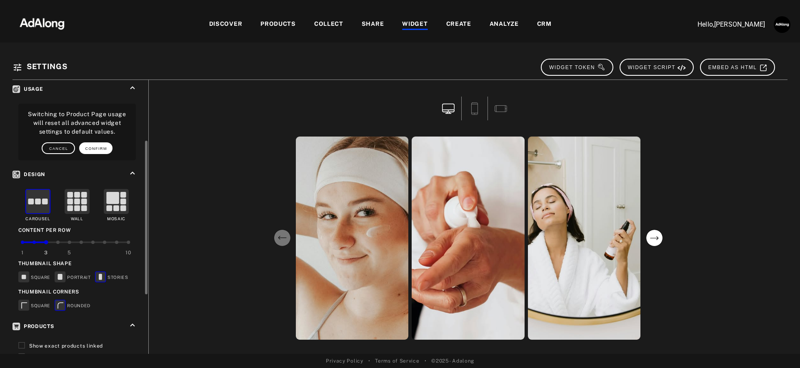
click at [95, 148] on span "CONFIRM" at bounding box center [96, 149] width 22 height 4
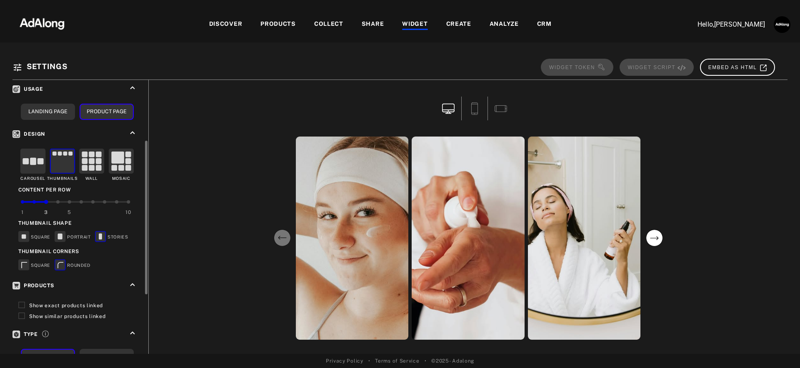
click at [42, 161] on rect at bounding box center [41, 161] width 6 height 6
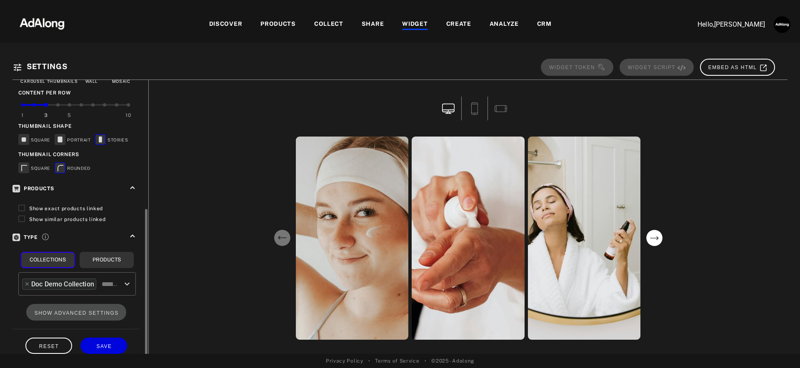
scroll to position [215, 0]
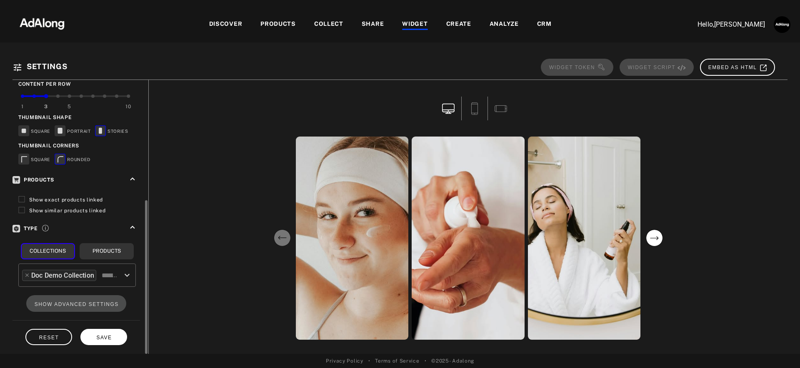
click at [106, 339] on button "SAVE" at bounding box center [103, 337] width 47 height 16
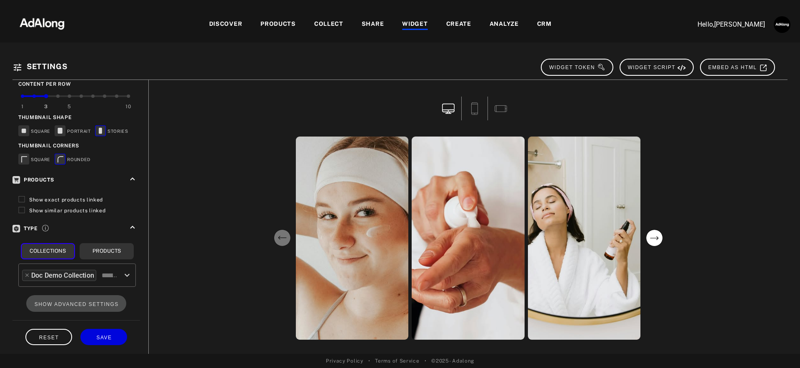
click at [330, 24] on div "COLLECT" at bounding box center [328, 25] width 29 height 10
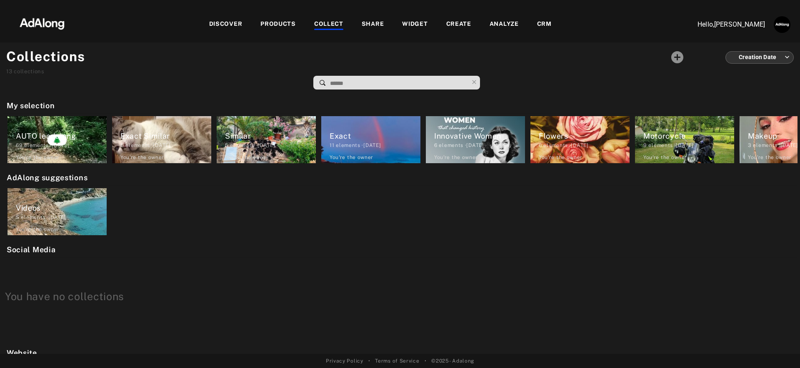
click at [288, 21] on div "PRODUCTS" at bounding box center [277, 25] width 35 height 10
